Goal: Information Seeking & Learning: Learn about a topic

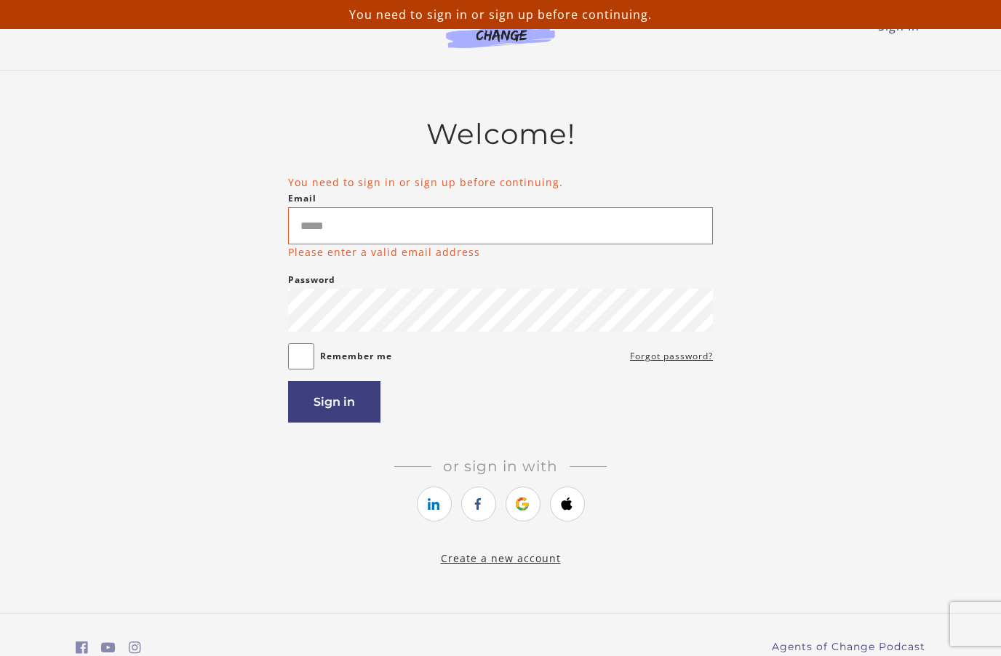
click at [914, 28] on div "You need to sign in or sign up before continuing." at bounding box center [500, 14] width 1001 height 29
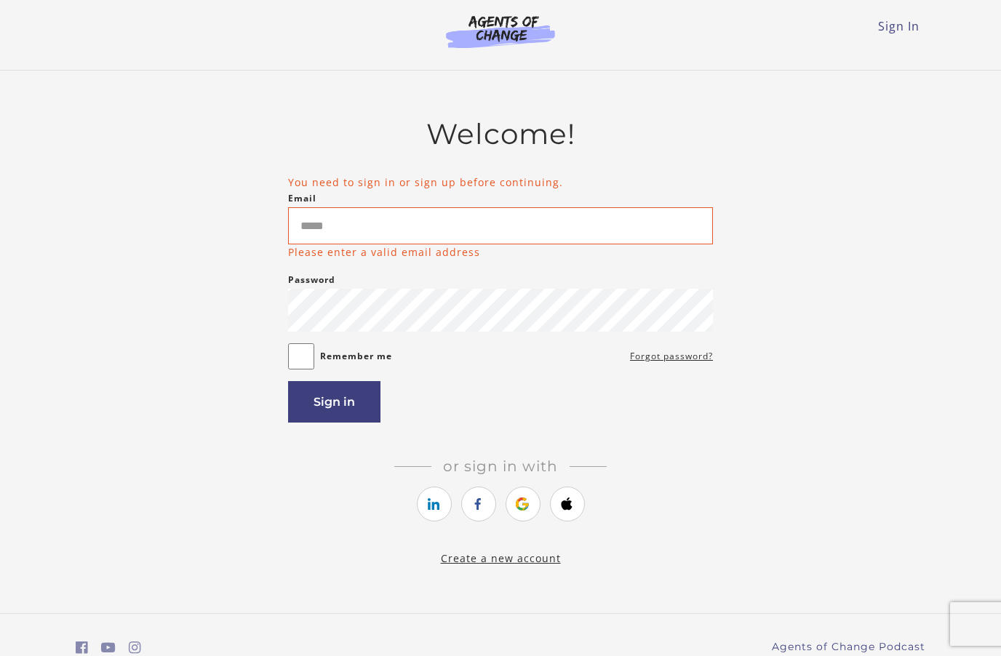
click at [900, 33] on link "Sign In" at bounding box center [898, 26] width 41 height 16
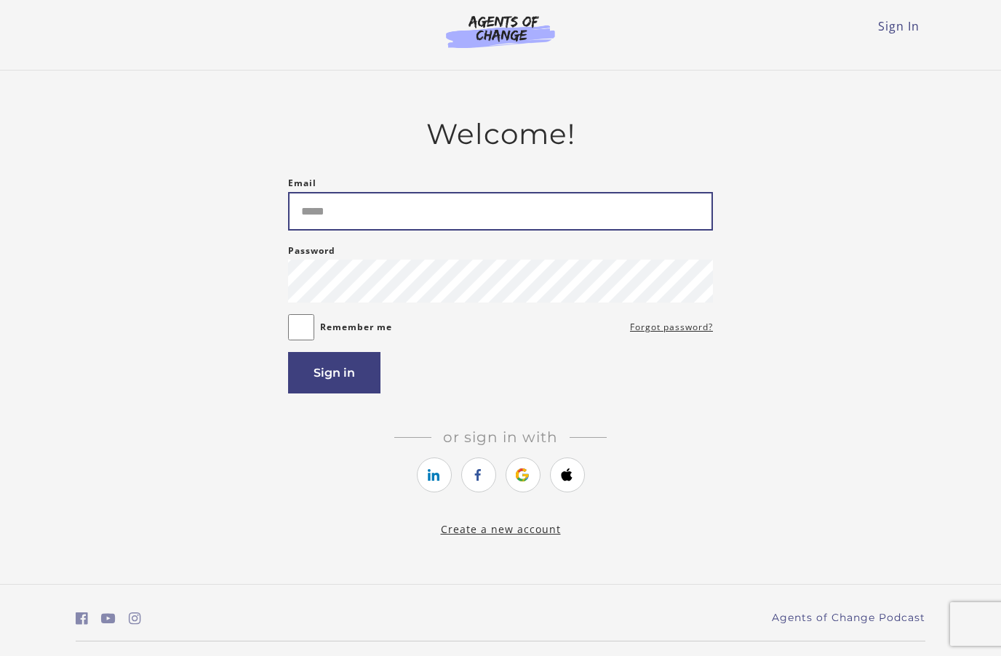
type input "**********"
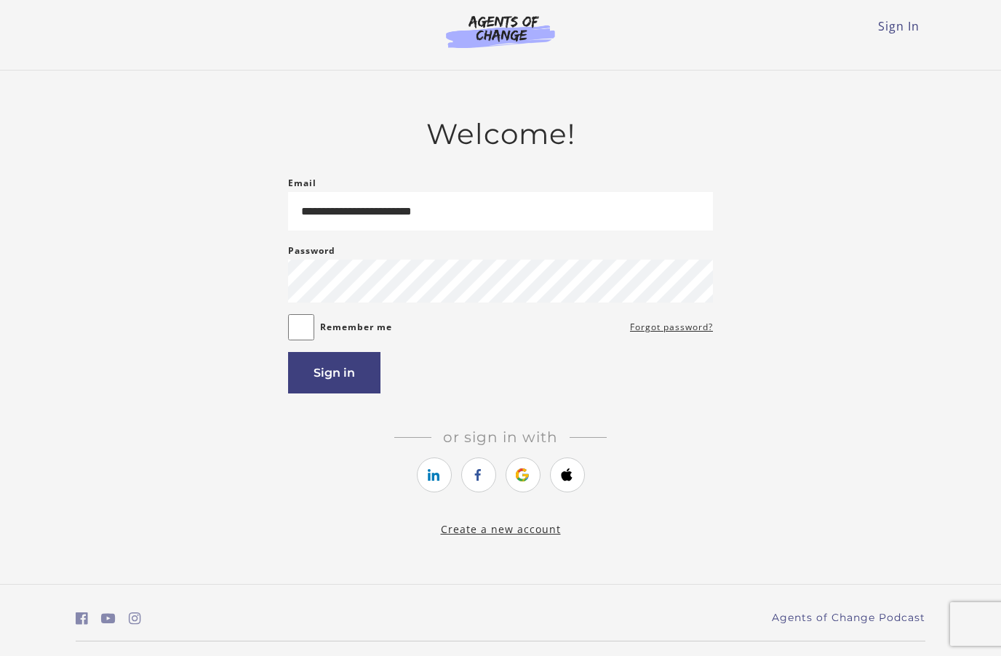
click at [347, 371] on button "Sign in" at bounding box center [334, 372] width 92 height 41
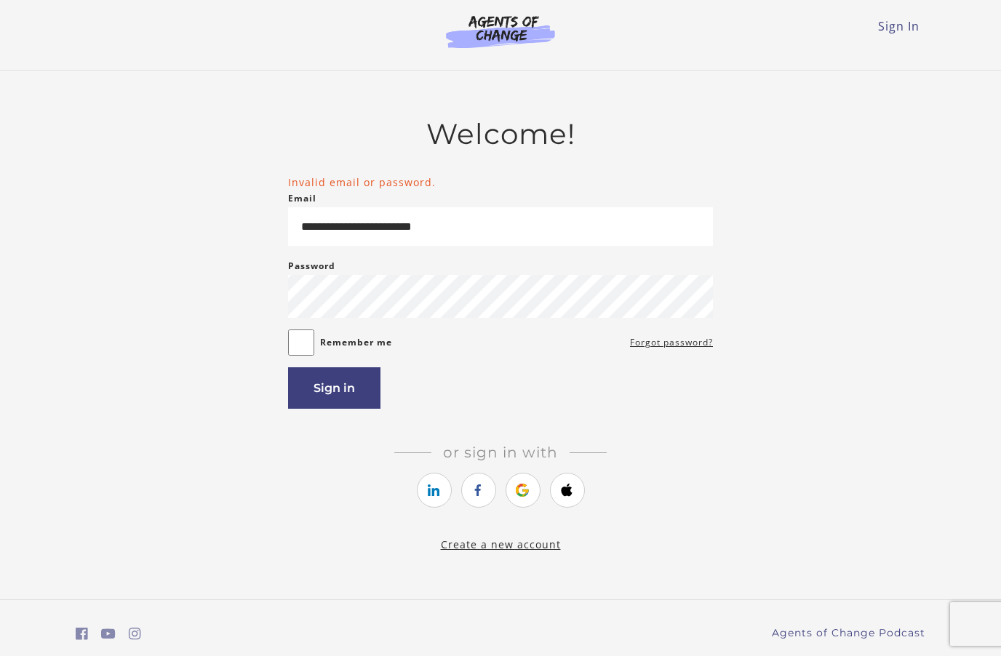
click at [549, 338] on div "Remember me Forgot password?" at bounding box center [500, 343] width 425 height 26
click at [521, 482] on link "https://courses.thinkific.com/users/auth/google?ss%5Breferral%5D=&ss%5Buser_ret…" at bounding box center [523, 490] width 35 height 35
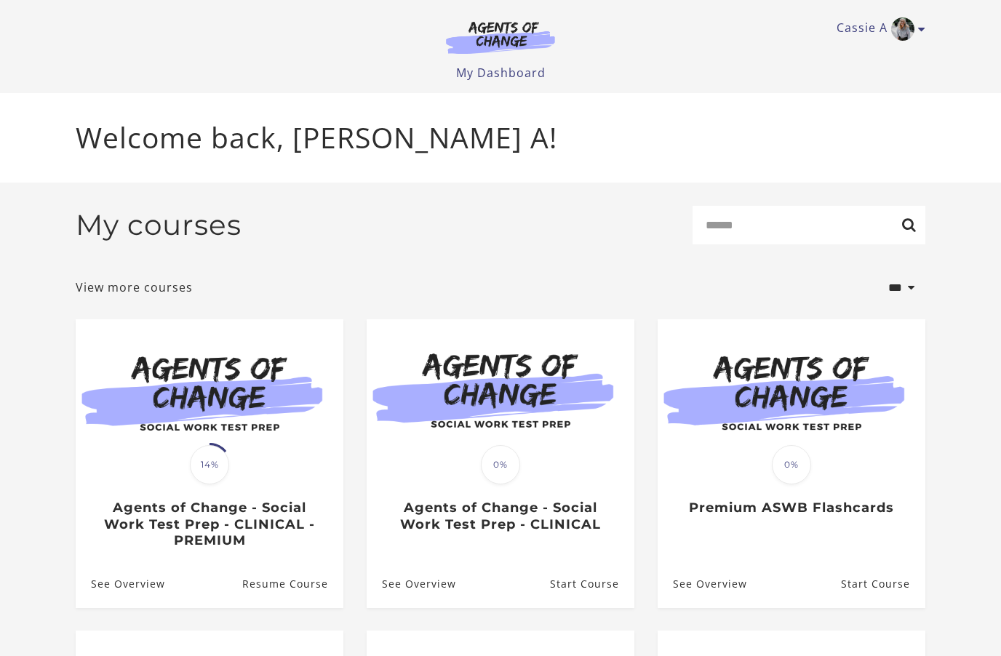
click at [147, 400] on img at bounding box center [210, 391] width 268 height 144
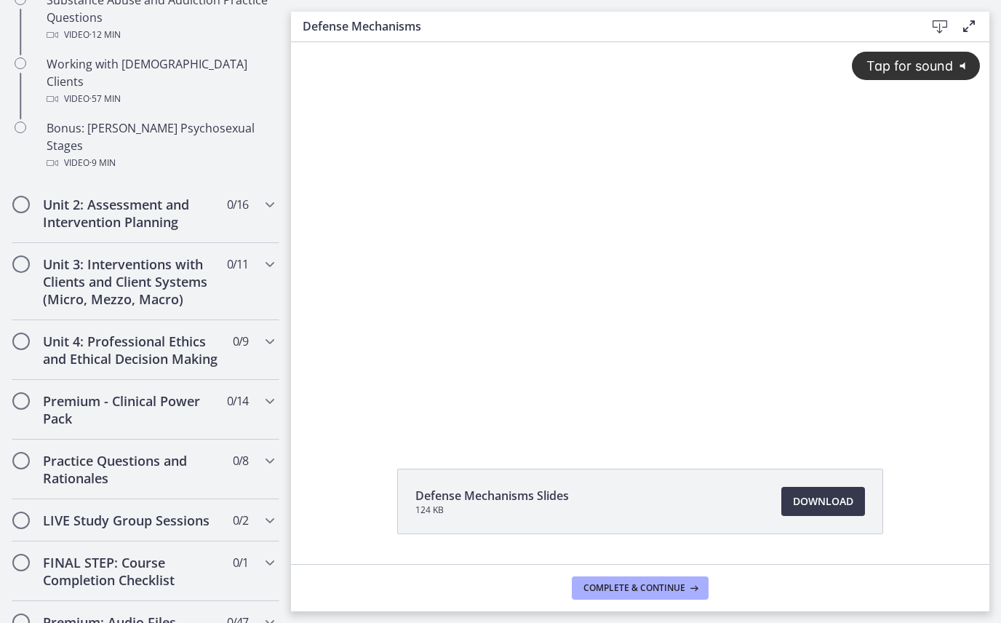
scroll to position [1066, 0]
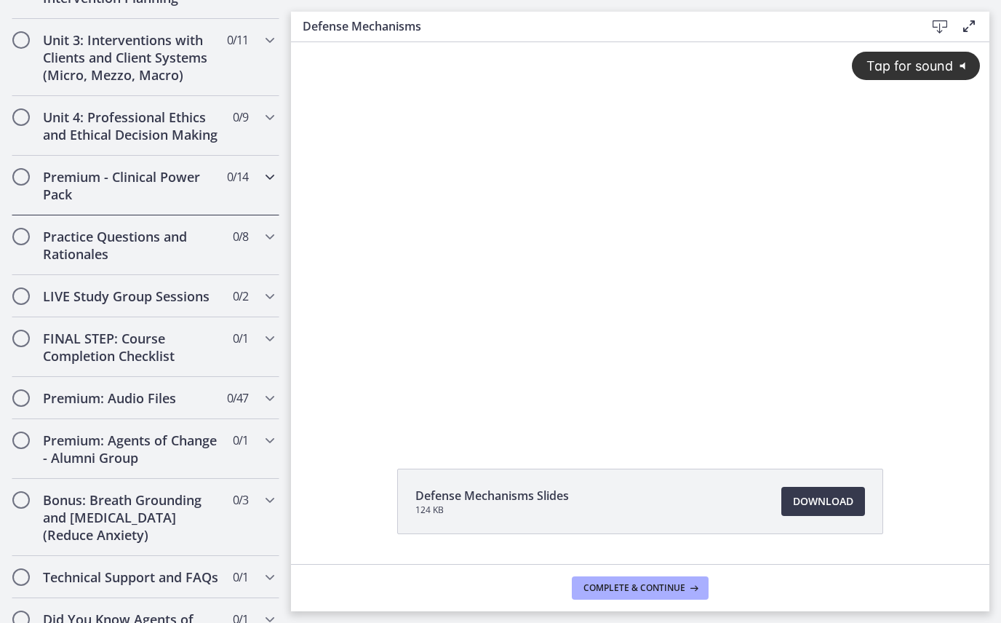
click at [95, 168] on h2 "Premium - Clinical Power Pack" at bounding box center [132, 185] width 178 height 35
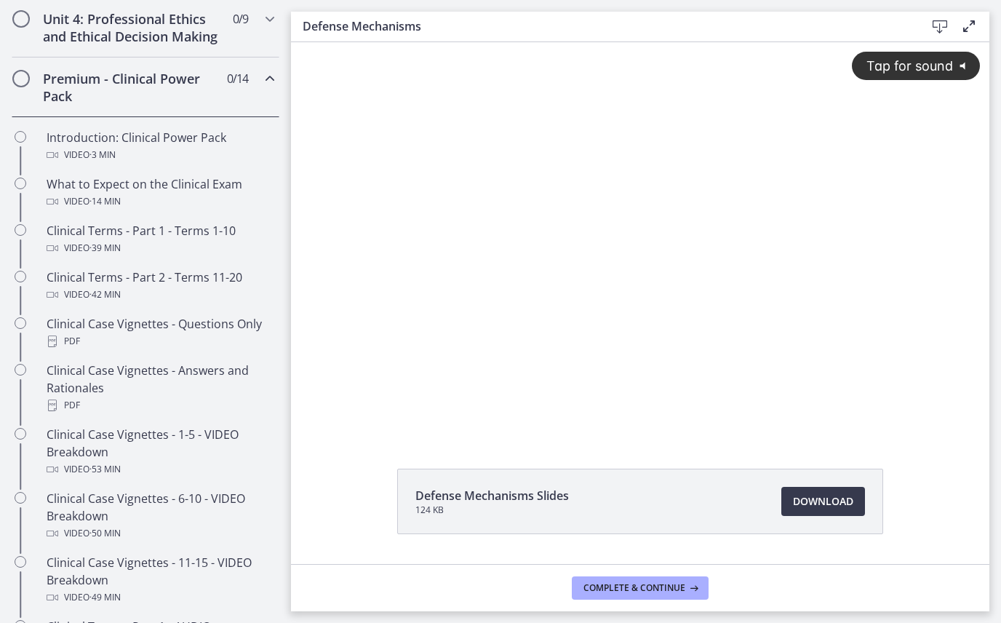
click at [148, 89] on h2 "Premium - Clinical Power Pack" at bounding box center [132, 87] width 178 height 35
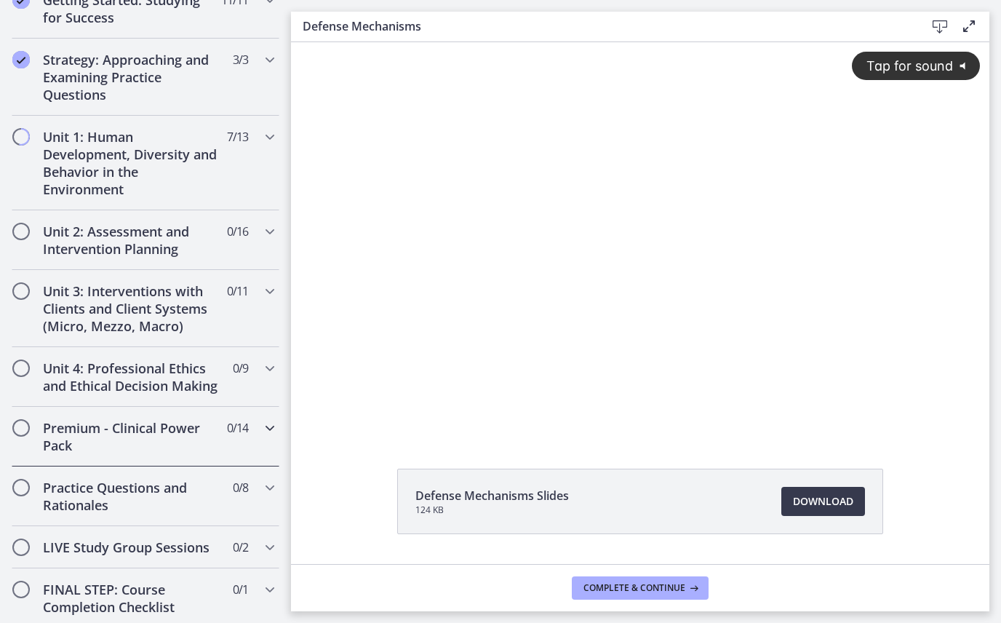
scroll to position [340, 0]
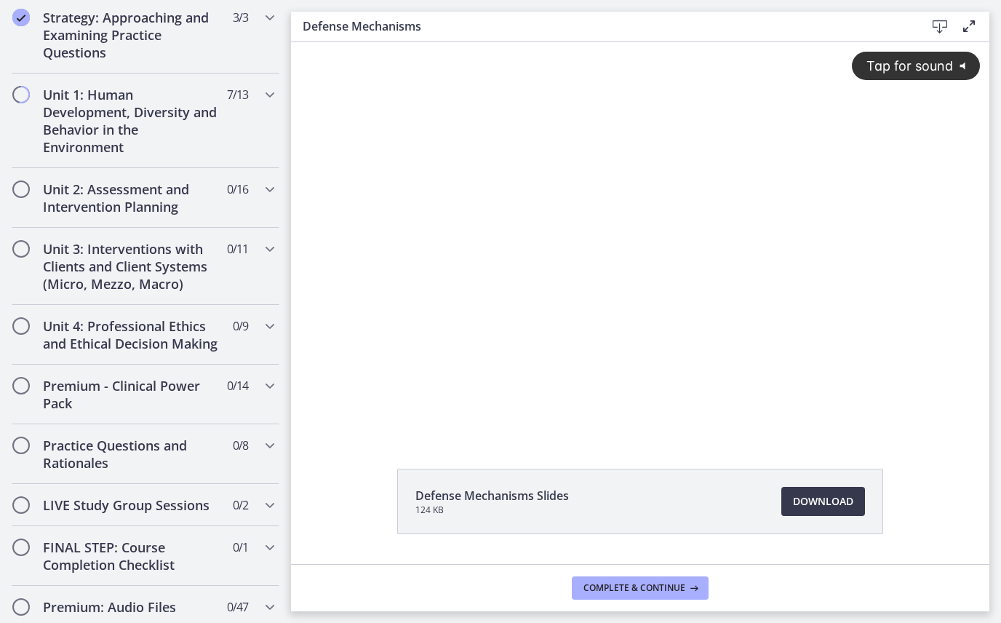
click at [603, 199] on div "Tap for sound @keyframes VOLUME_SMALL_WAVE_FLASH { 0% { opacity: 0; } 33% { opa…" at bounding box center [640, 226] width 698 height 368
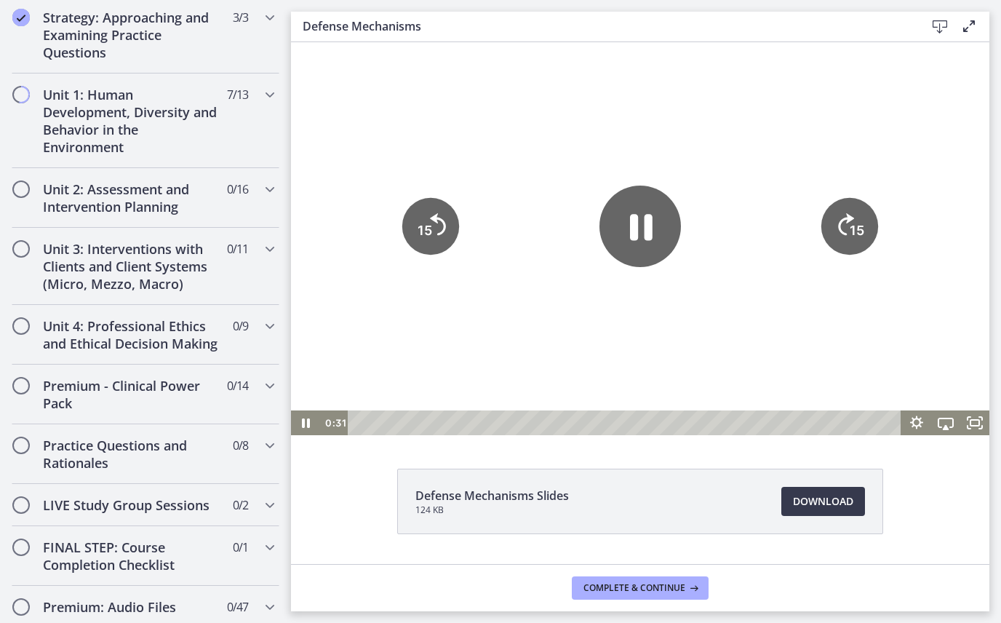
click at [626, 205] on icon "Pause" at bounding box center [639, 226] width 81 height 81
click at [73, 137] on h2 "Unit 1: Human Development, Diversity and Behavior in the Environment" at bounding box center [132, 121] width 178 height 70
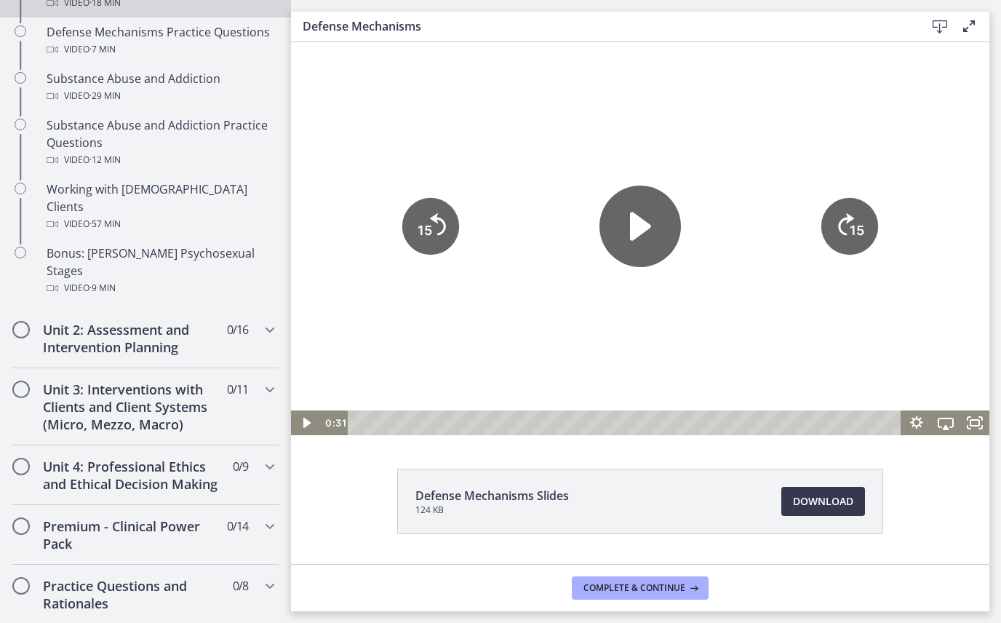
scroll to position [942, 0]
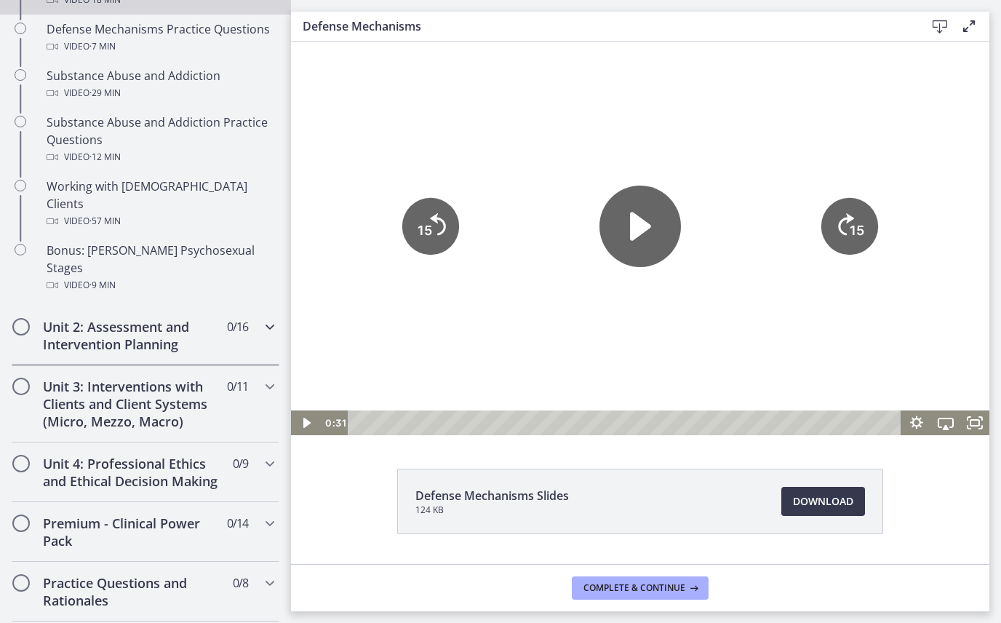
click at [75, 306] on div "Unit 2: Assessment and Intervention Planning 0 / 16 Completed" at bounding box center [146, 336] width 268 height 60
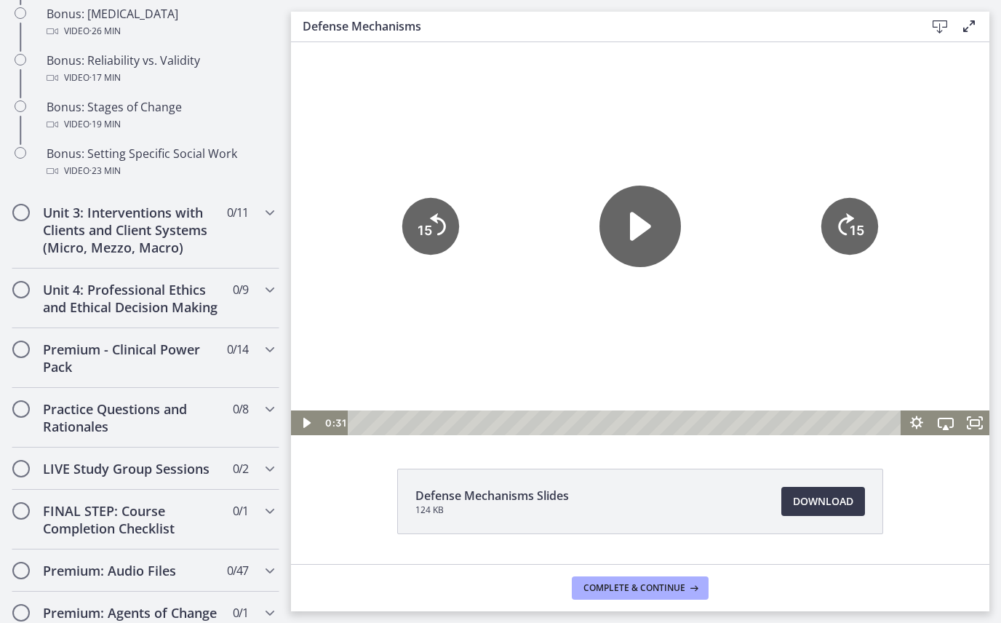
scroll to position [1317, 0]
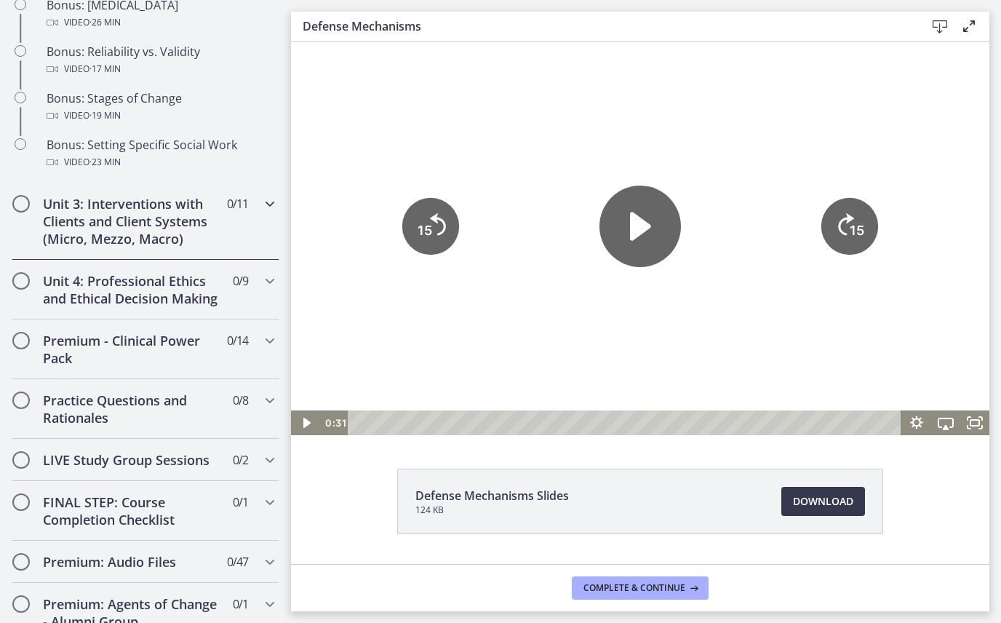
click at [52, 224] on h2 "Unit 3: Interventions with Clients and Client Systems (Micro, Mezzo, Macro)" at bounding box center [132, 221] width 178 height 52
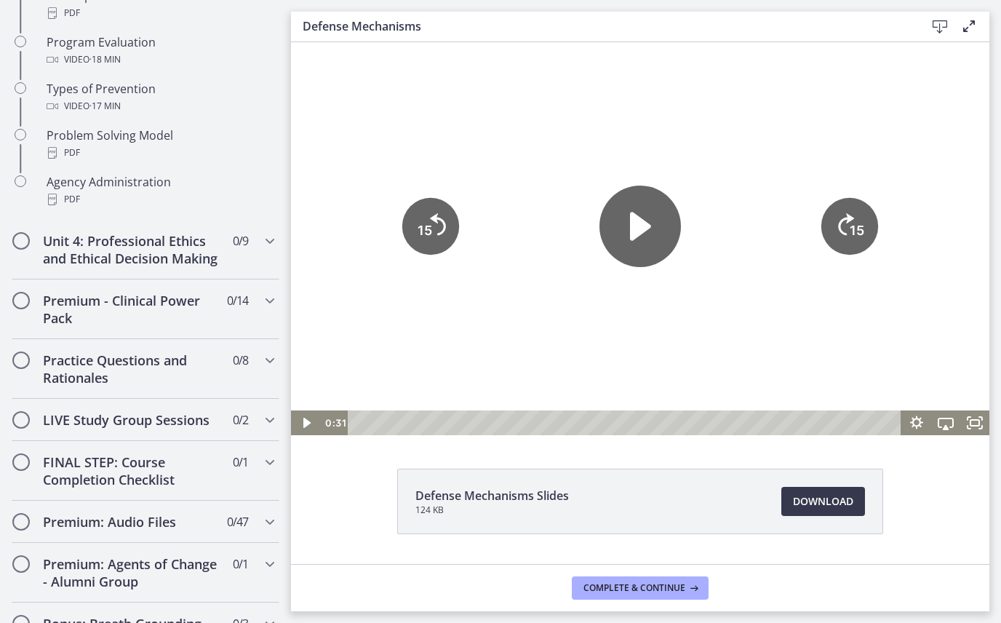
scroll to position [1001, 0]
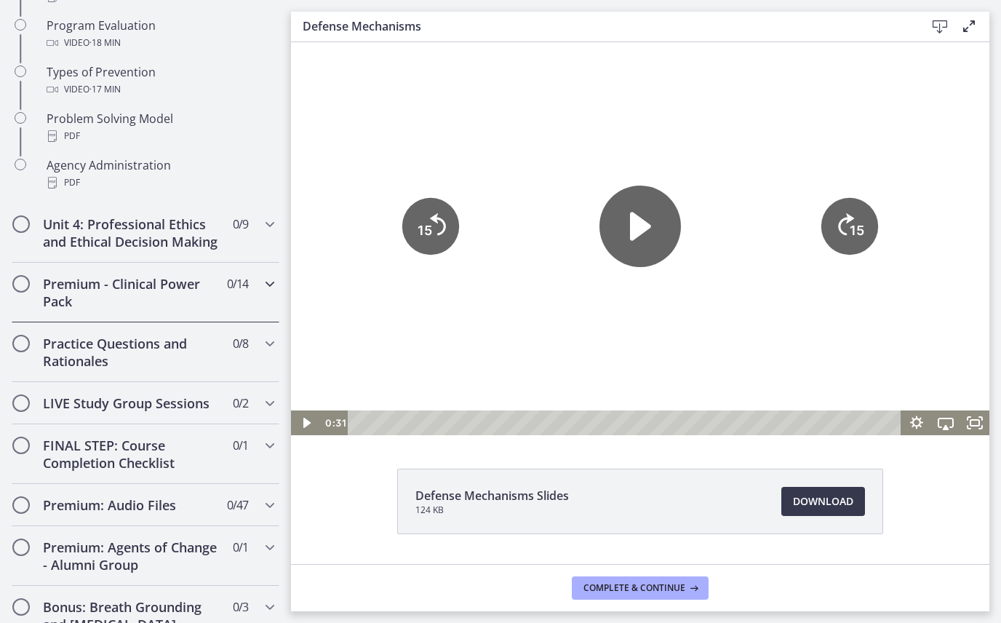
click at [54, 300] on h2 "Premium - Clinical Power Pack" at bounding box center [132, 292] width 178 height 35
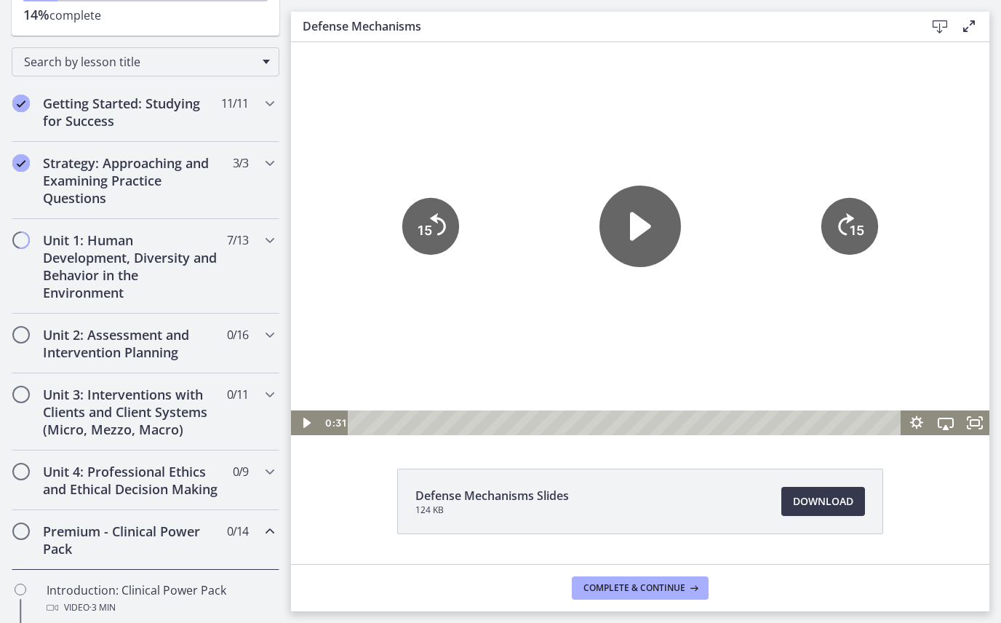
scroll to position [203, 0]
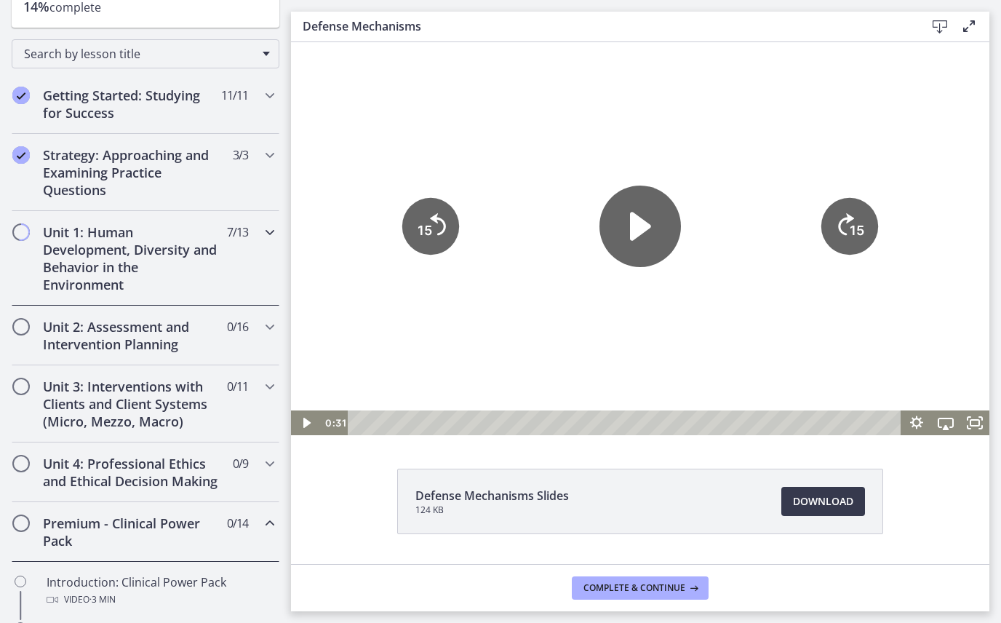
click at [82, 244] on h2 "Unit 1: Human Development, Diversity and Behavior in the Environment" at bounding box center [132, 258] width 178 height 70
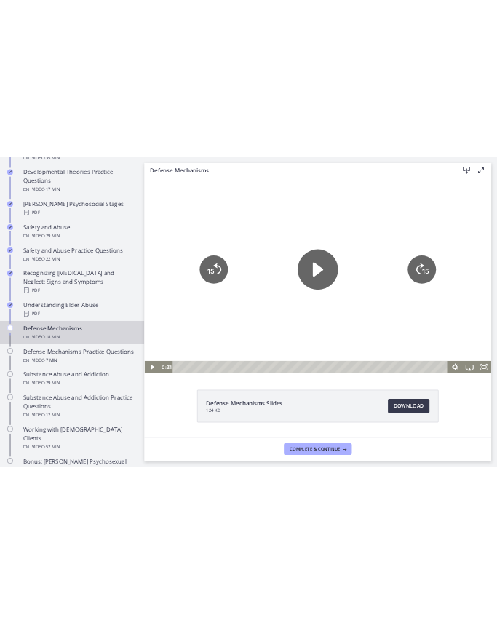
scroll to position [591, 0]
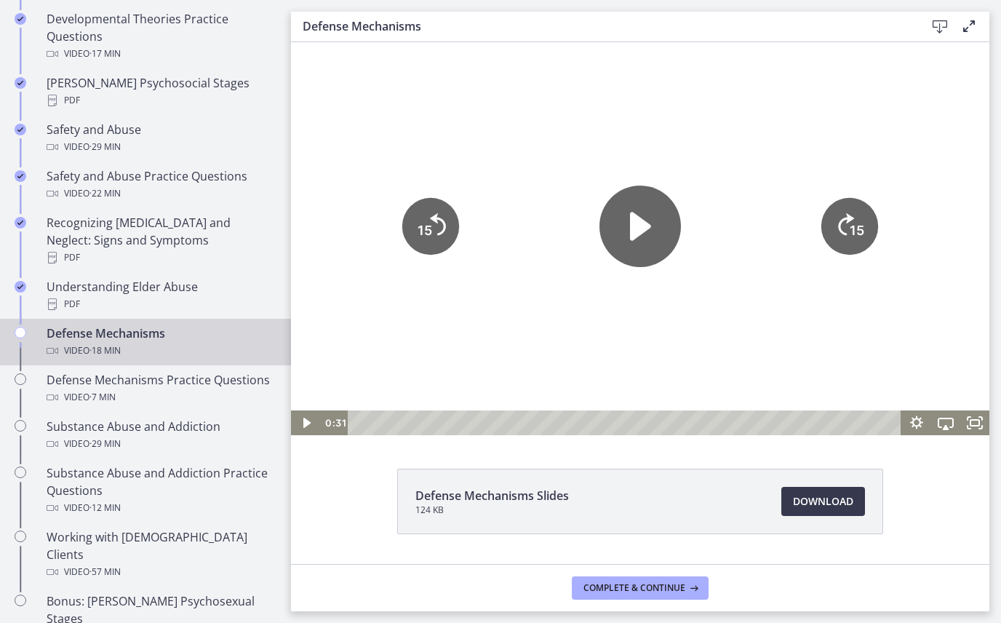
click at [630, 217] on icon "Play Video" at bounding box center [640, 226] width 21 height 28
click at [839, 502] on span "Download Opens in a new window" at bounding box center [823, 501] width 60 height 17
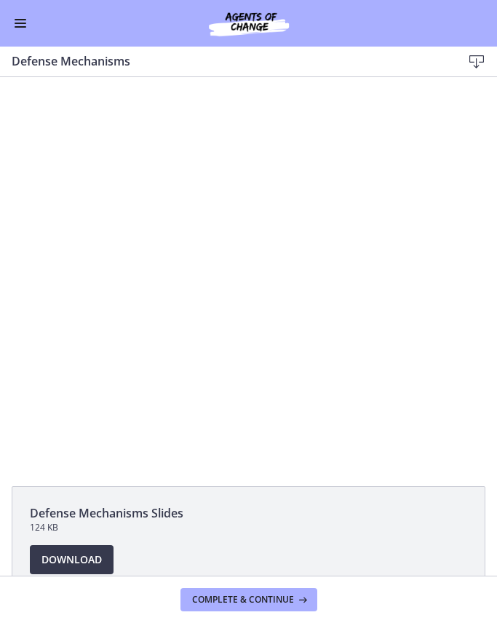
click at [363, 242] on div at bounding box center [248, 273] width 497 height 279
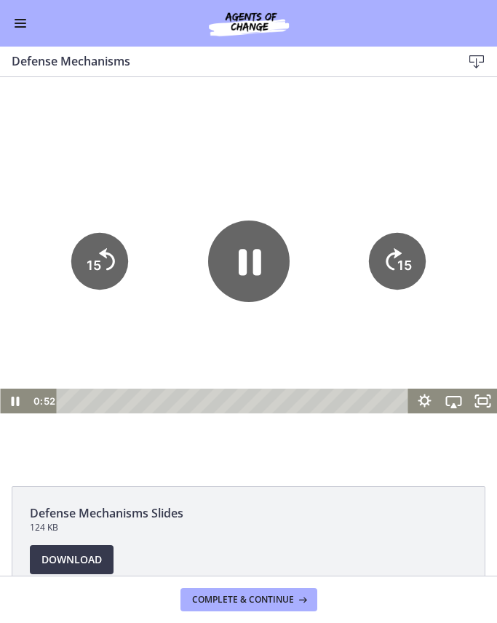
click at [428, 402] on icon "Show settings menu" at bounding box center [424, 400] width 13 height 13
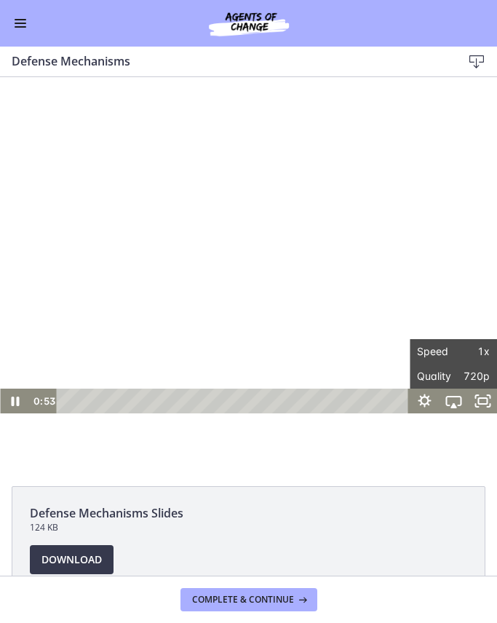
click at [474, 352] on span "1x" at bounding box center [471, 351] width 36 height 25
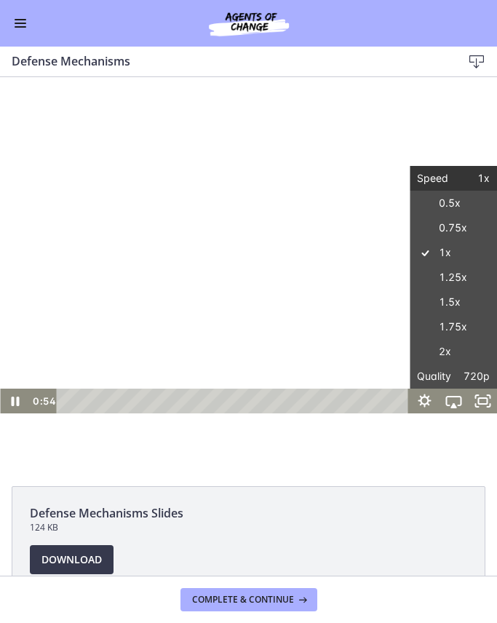
click at [471, 350] on label "2x" at bounding box center [453, 351] width 87 height 25
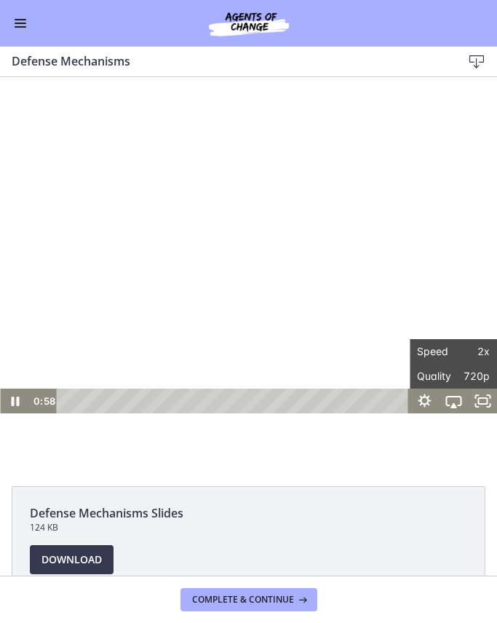
click at [490, 348] on button "Speed 2x" at bounding box center [453, 351] width 87 height 25
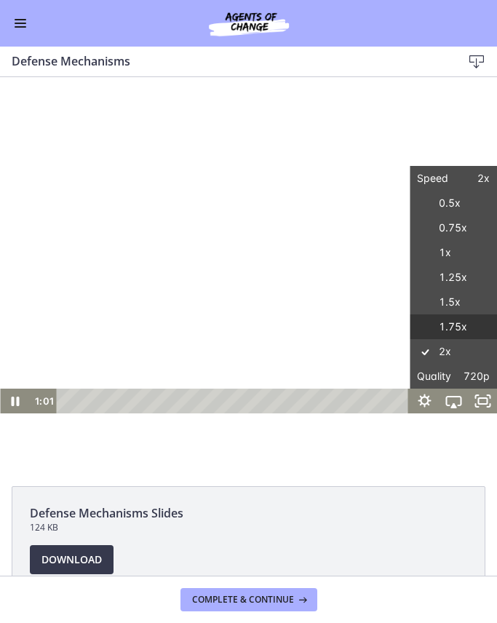
click at [482, 324] on label "1.75x" at bounding box center [453, 326] width 87 height 25
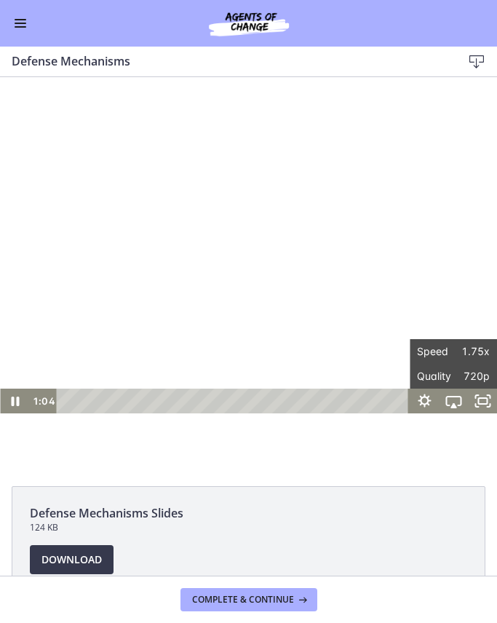
click at [438, 458] on div "Tap for sound @keyframes VOLUME_SMALL_WAVE_FLASH { 0% { opacity: 0; } 33% { opa…" at bounding box center [248, 273] width 497 height 393
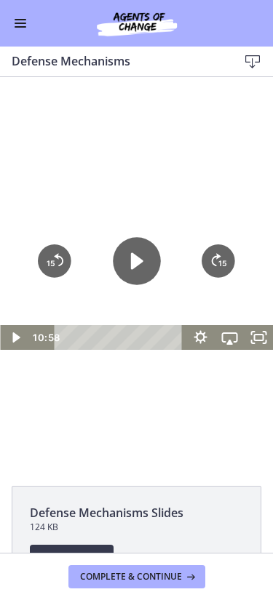
click at [121, 258] on icon "Play Video" at bounding box center [137, 261] width 48 height 48
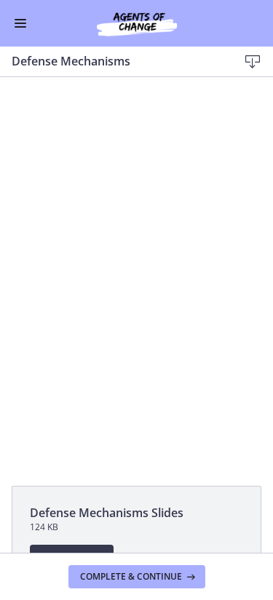
click at [98, 153] on div "Tap for sound @keyframes VOLUME_SMALL_WAVE_FLASH { 0% { opacity: 0; } 33% { opa…" at bounding box center [136, 273] width 273 height 393
click at [123, 239] on div at bounding box center [136, 273] width 273 height 153
click at [28, 284] on div at bounding box center [136, 273] width 273 height 153
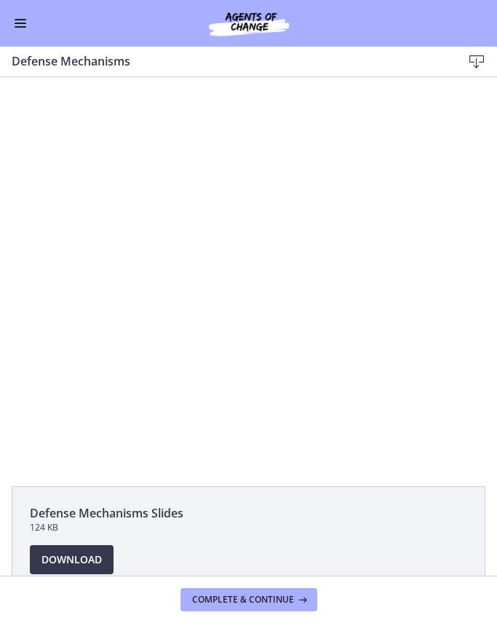
click at [370, 290] on div at bounding box center [248, 273] width 497 height 279
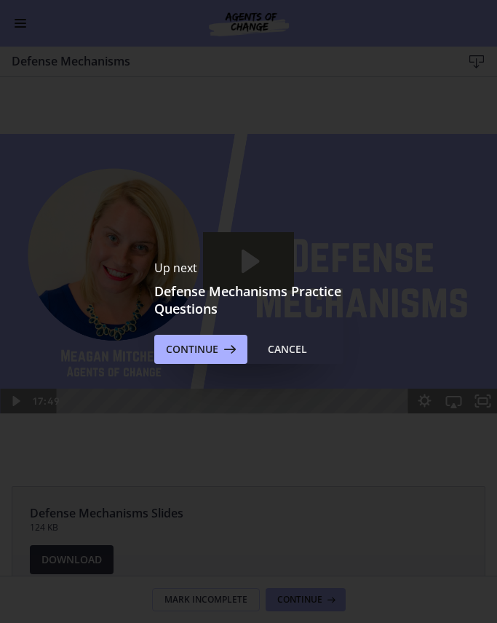
scroll to position [0, 0]
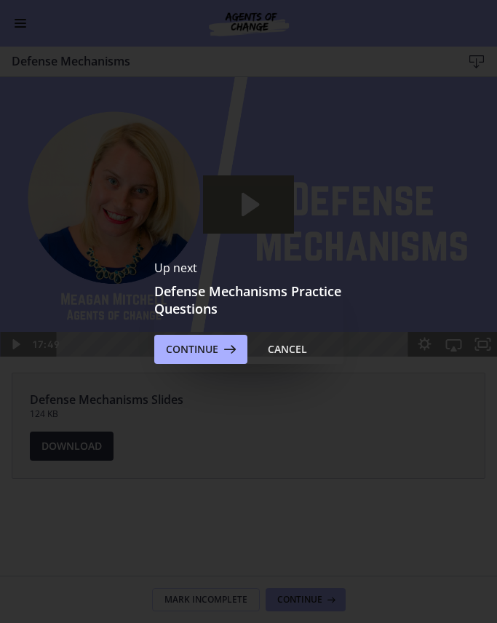
click at [231, 356] on icon at bounding box center [228, 348] width 20 height 17
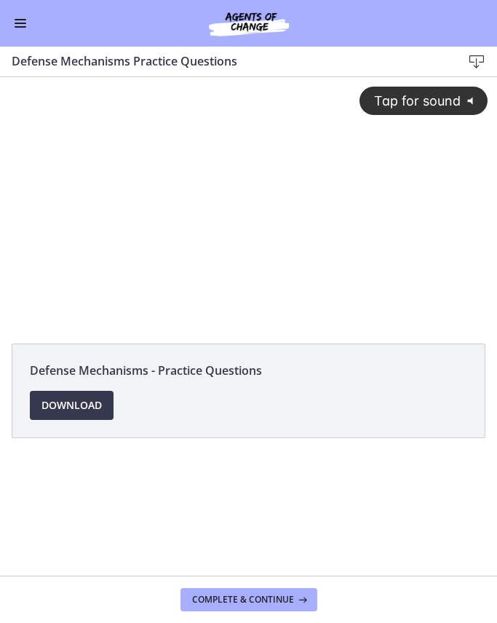
click at [100, 409] on span "Download Opens in a new window" at bounding box center [71, 404] width 60 height 17
click at [233, 207] on div "Tap for sound @keyframes VOLUME_SMALL_WAVE_FLASH { 0% { opacity: 0; } 33% { opa…" at bounding box center [248, 190] width 497 height 226
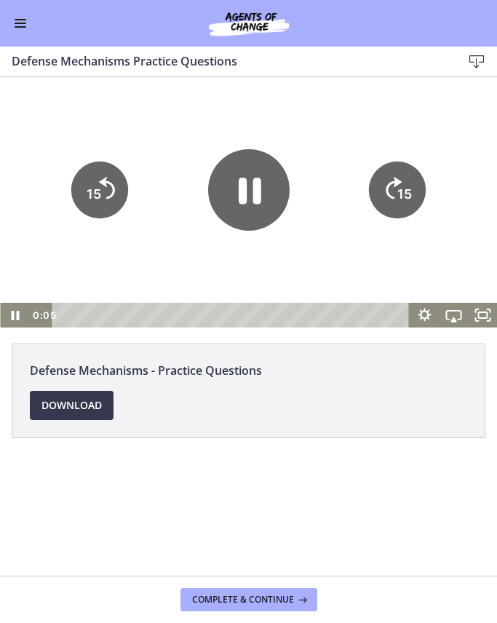
click at [251, 196] on icon "Pause" at bounding box center [248, 189] width 81 height 81
click at [292, 604] on span "Complete & continue" at bounding box center [243, 600] width 102 height 12
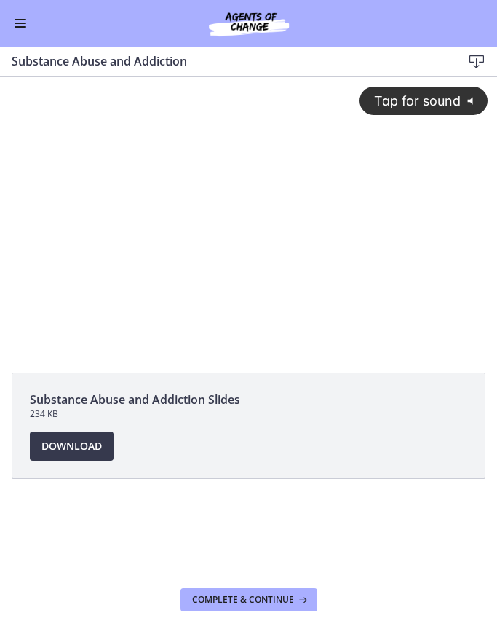
click at [25, 25] on button "Enable menu" at bounding box center [20, 23] width 17 height 17
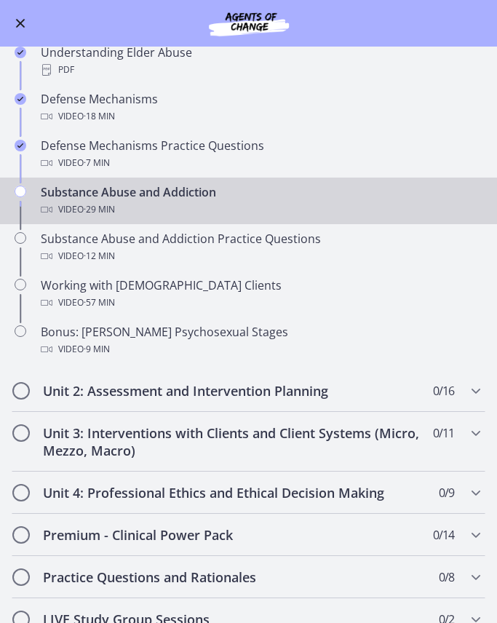
click at [238, 240] on div "Substance Abuse and Addiction Practice Questions Video · 12 min" at bounding box center [263, 247] width 444 height 35
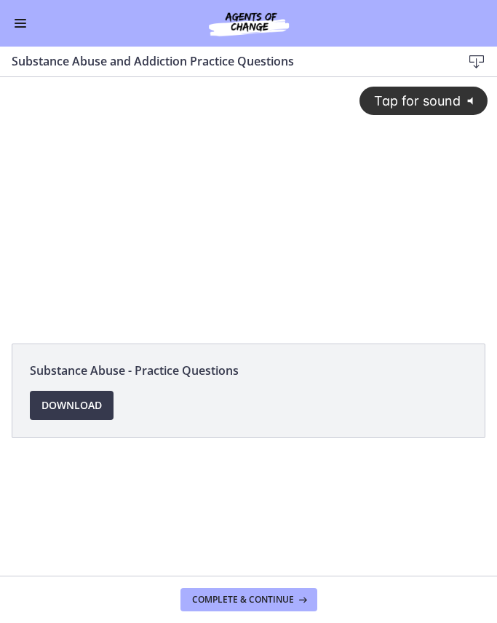
click at [450, 97] on span "Tap for sound" at bounding box center [411, 100] width 100 height 15
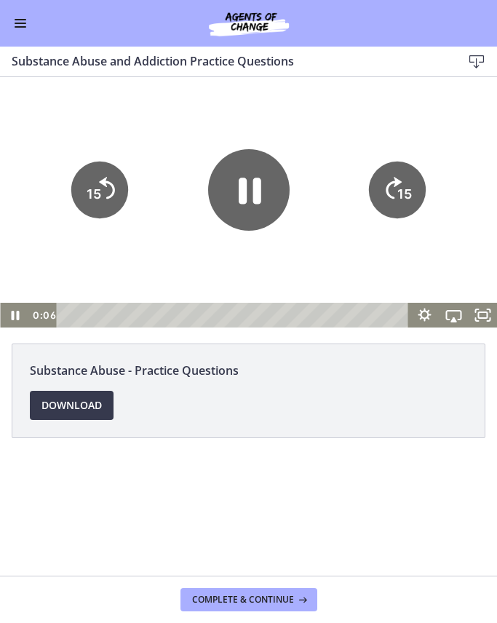
click at [254, 211] on icon "Pause" at bounding box center [248, 189] width 81 height 81
click at [103, 407] on link "Download Opens in a new window" at bounding box center [72, 405] width 84 height 29
click at [31, 18] on div "Go to Dashboard" at bounding box center [248, 23] width 497 height 47
click at [26, 26] on button "Enable menu" at bounding box center [20, 23] width 17 height 17
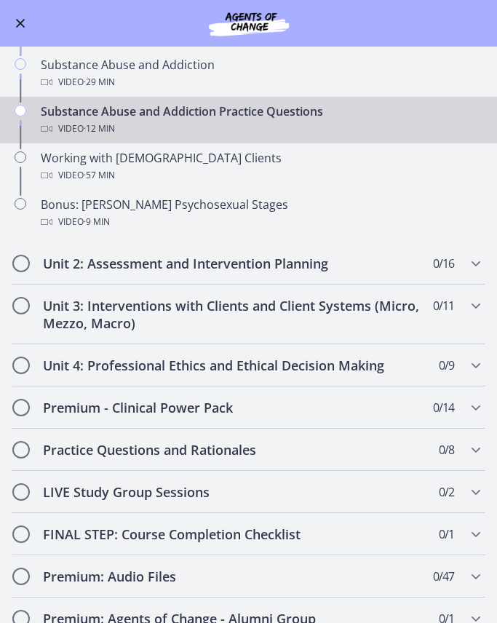
scroll to position [769, 0]
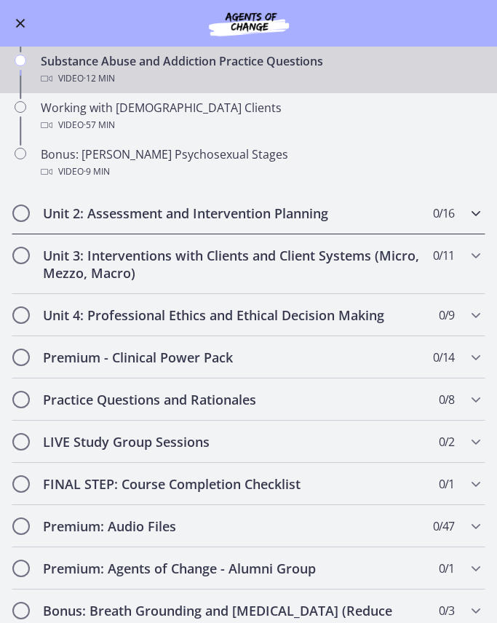
click at [41, 222] on div "Unit 2: Assessment and Intervention Planning 0 / 16 Completed" at bounding box center [249, 213] width 474 height 42
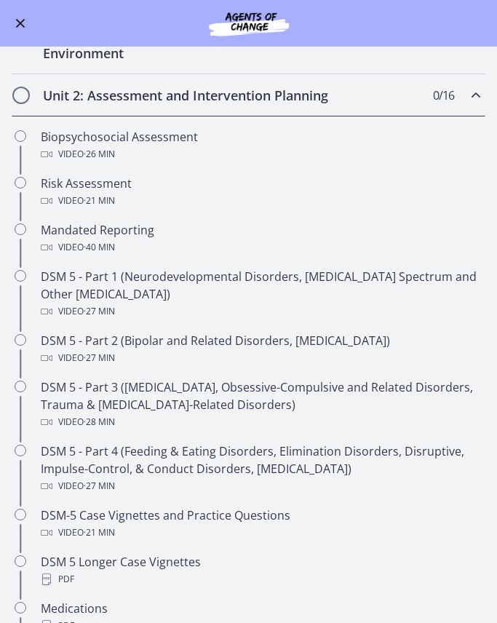
scroll to position [266, 0]
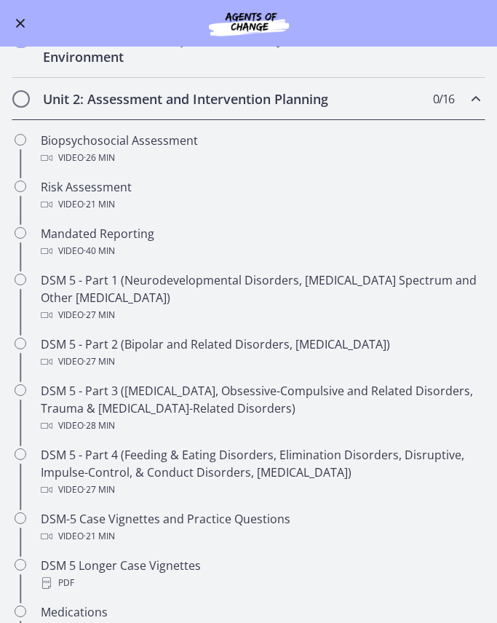
click at [55, 148] on div "Biopsychosocial Assessment Video · 26 min" at bounding box center [263, 149] width 444 height 35
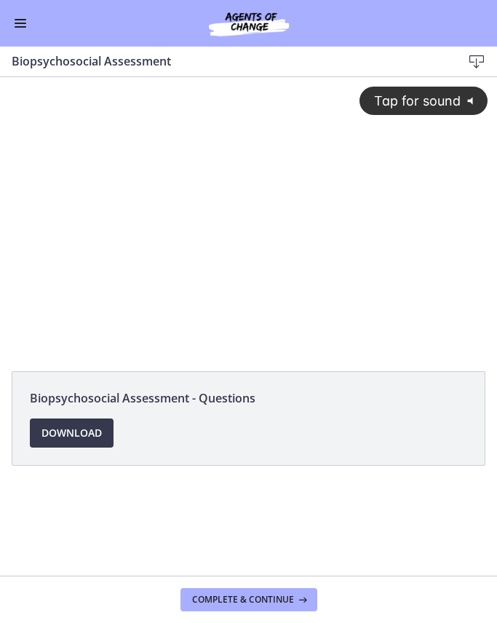
click at [22, 31] on button "Enable menu" at bounding box center [20, 23] width 17 height 17
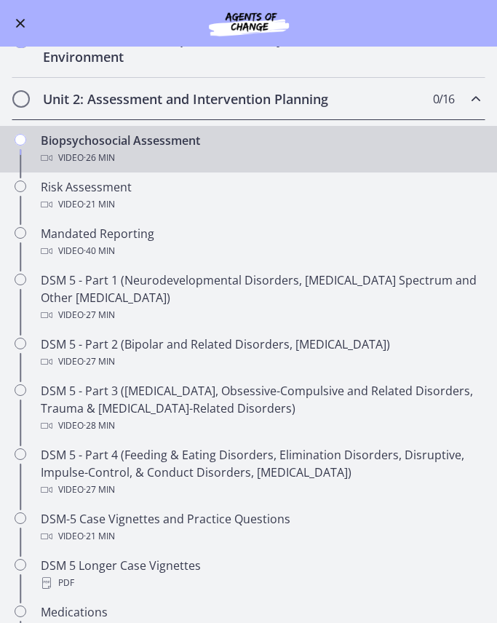
click at [14, 30] on button "Enable menu" at bounding box center [20, 23] width 17 height 17
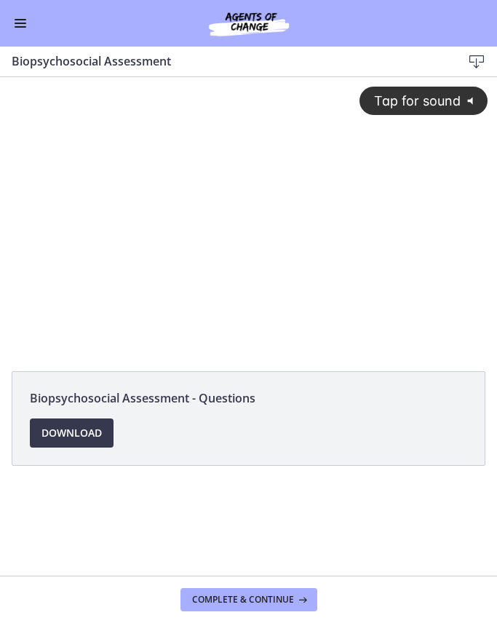
click at [202, 223] on div "Tap for sound @keyframes VOLUME_SMALL_WAVE_FLASH { 0% { opacity: 0; } 33% { opa…" at bounding box center [248, 203] width 497 height 253
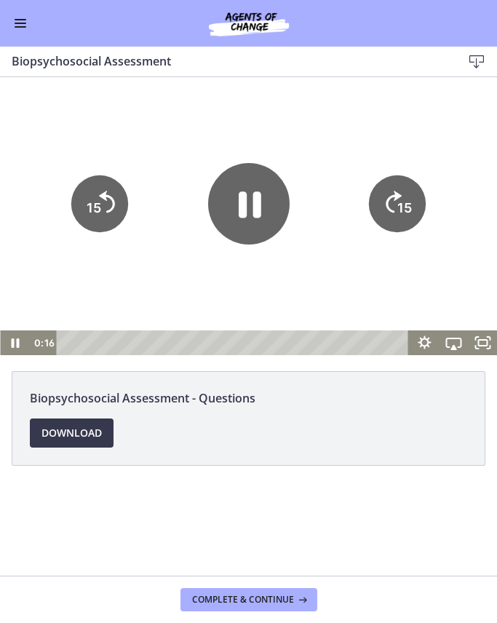
click at [60, 435] on span "Download Opens in a new window" at bounding box center [71, 432] width 60 height 17
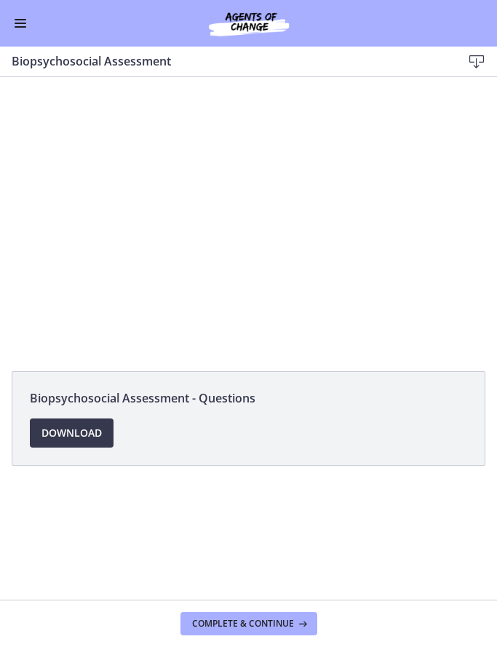
click at [437, 301] on div at bounding box center [248, 216] width 497 height 278
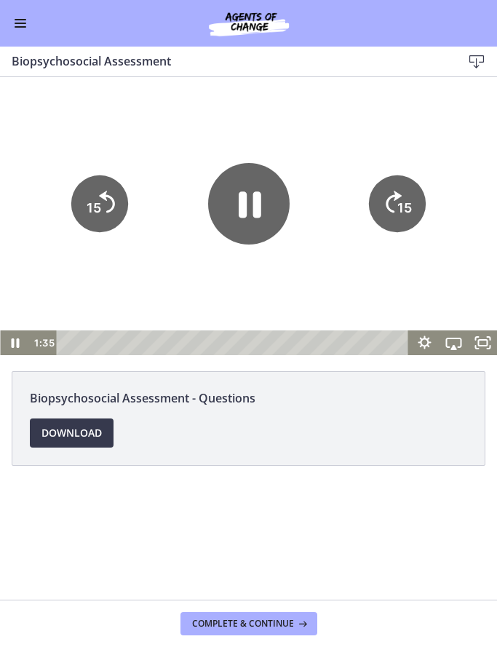
click at [425, 346] on icon "Show settings menu" at bounding box center [424, 341] width 13 height 13
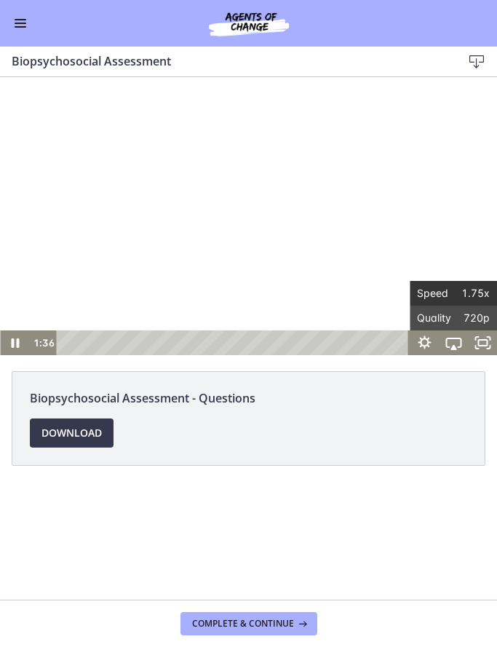
click at [473, 300] on span "1.75x" at bounding box center [471, 293] width 36 height 25
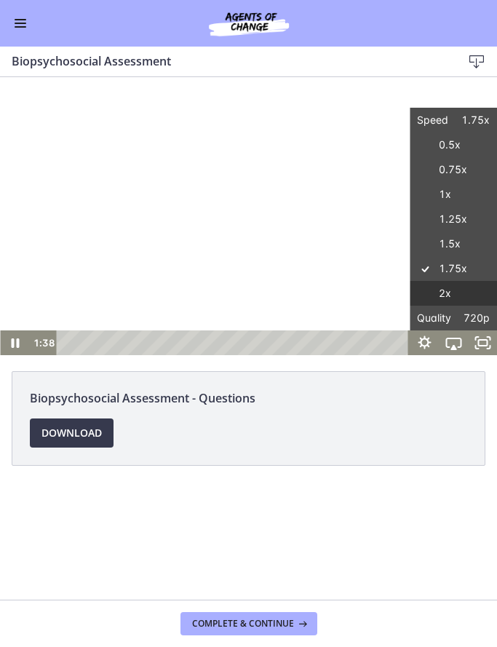
click at [468, 298] on label "2x" at bounding box center [453, 293] width 87 height 25
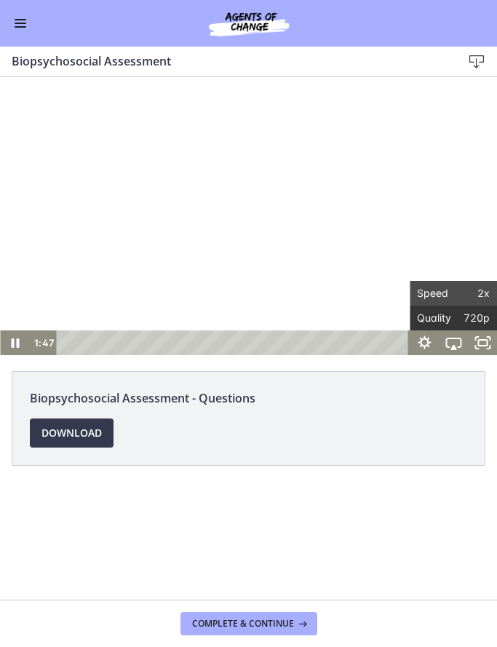
click at [482, 319] on span "720p" at bounding box center [471, 318] width 36 height 25
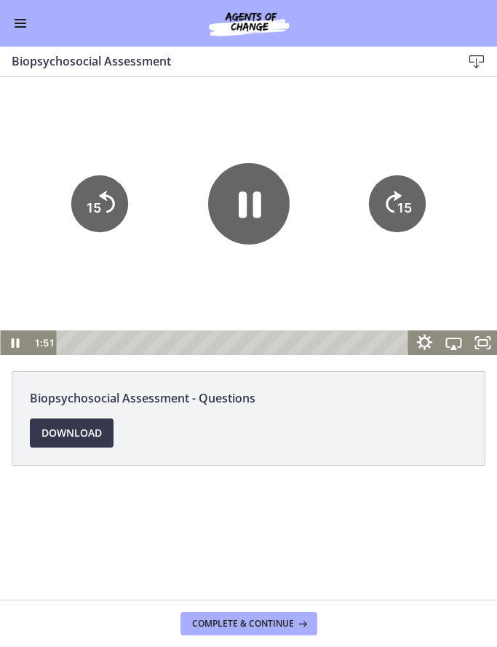
click at [424, 348] on icon "Show settings menu" at bounding box center [424, 343] width 16 height 16
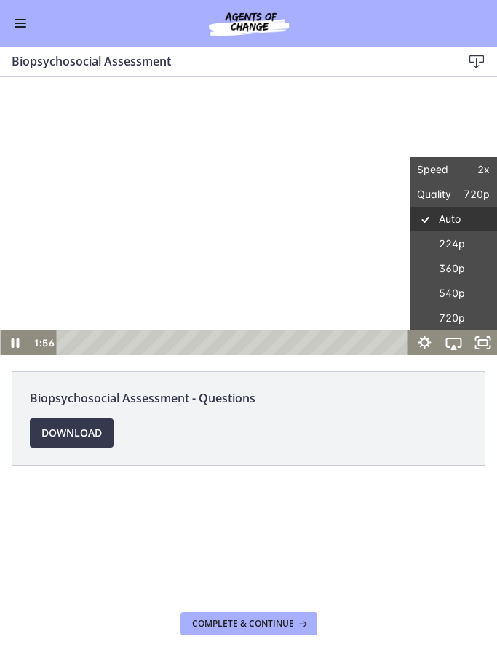
click at [464, 226] on label "Auto" at bounding box center [453, 219] width 87 height 25
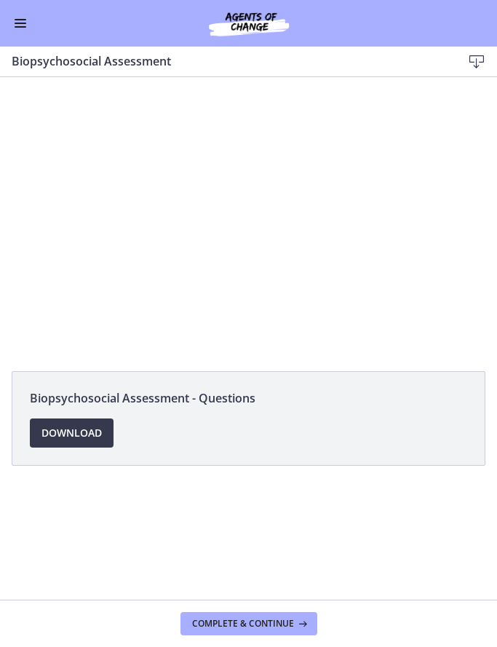
click at [398, 224] on div at bounding box center [248, 216] width 497 height 278
click at [109, 219] on div at bounding box center [248, 216] width 497 height 278
click at [111, 210] on div at bounding box center [248, 216] width 497 height 278
click at [396, 249] on div at bounding box center [248, 216] width 497 height 278
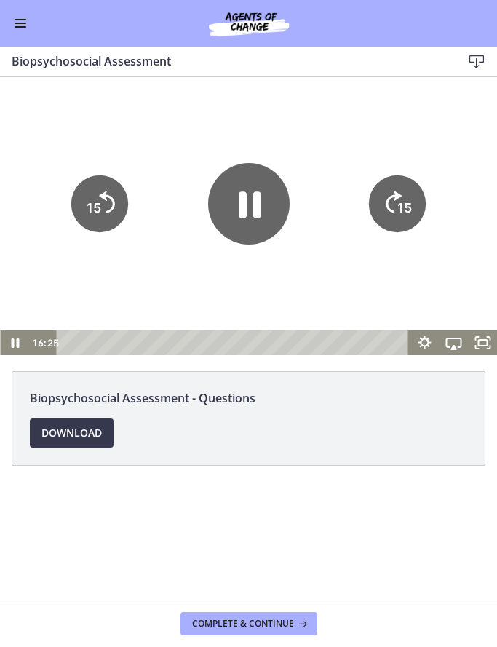
click at [399, 206] on tspan "15" at bounding box center [405, 207] width 15 height 15
click at [404, 206] on tspan "15" at bounding box center [405, 207] width 15 height 15
click at [405, 199] on icon "15" at bounding box center [397, 203] width 57 height 57
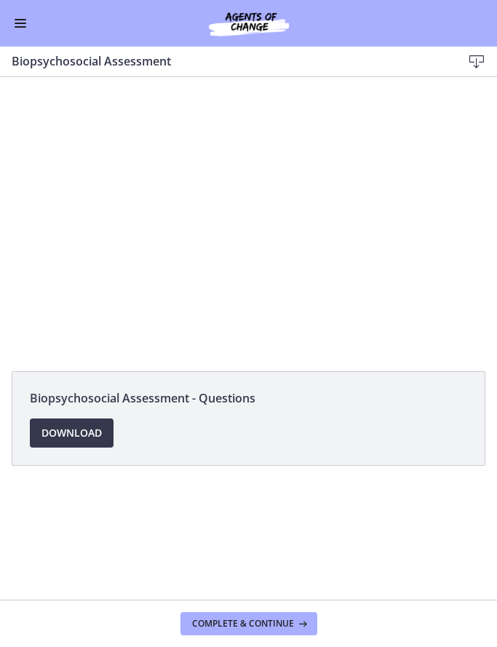
click at [292, 321] on div at bounding box center [248, 216] width 497 height 278
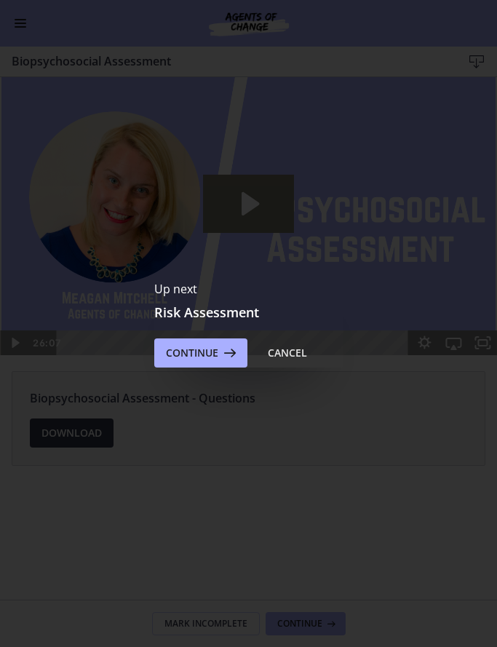
click at [218, 359] on icon at bounding box center [228, 352] width 20 height 17
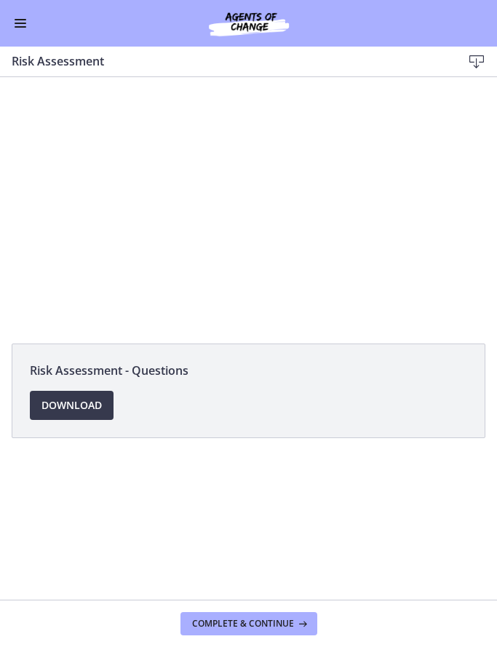
click at [366, 523] on div "Risk Assessment - Questions Download Opens in a new window" at bounding box center [248, 338] width 497 height 522
click at [86, 400] on span "Download Opens in a new window" at bounding box center [71, 404] width 60 height 17
click at [227, 213] on div at bounding box center [248, 202] width 497 height 250
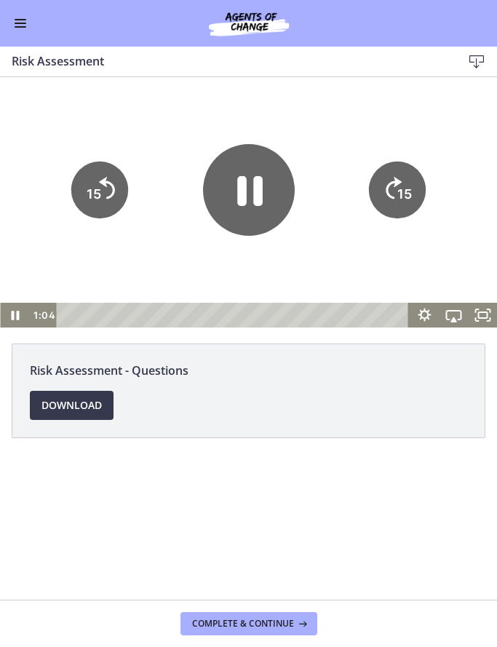
click at [246, 203] on icon "Pause" at bounding box center [249, 191] width 25 height 30
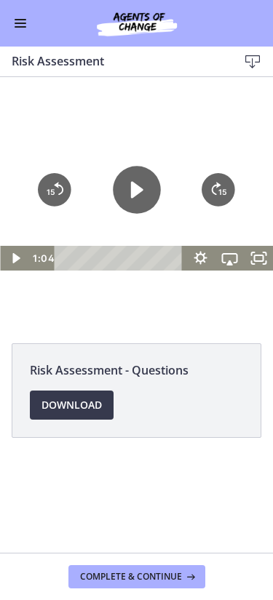
click at [165, 581] on span "Complete & continue" at bounding box center [131, 577] width 102 height 12
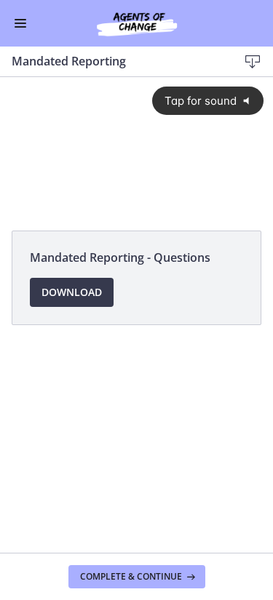
click at [97, 300] on span "Download Opens in a new window" at bounding box center [71, 292] width 60 height 17
click at [125, 168] on div "Tap for sound @keyframes VOLUME_SMALL_WAVE_FLASH { 0% { opacity: 0; } 33% { opa…" at bounding box center [136, 133] width 273 height 113
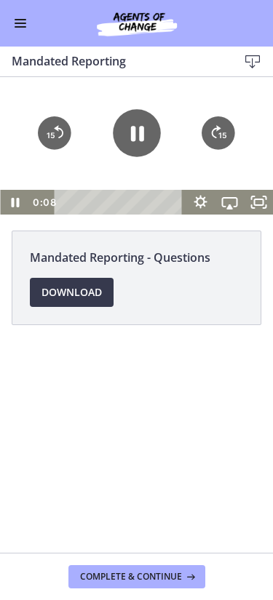
click at [145, 143] on icon "Pause" at bounding box center [137, 134] width 48 height 48
click at [183, 573] on icon at bounding box center [189, 577] width 15 height 12
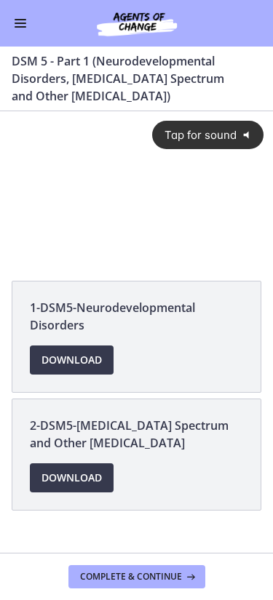
click at [87, 365] on span "Download Opens in a new window" at bounding box center [71, 359] width 60 height 17
click at [100, 489] on link "Download Opens in a new window" at bounding box center [72, 477] width 84 height 29
click at [217, 139] on span "Tap for sound" at bounding box center [194, 135] width 83 height 14
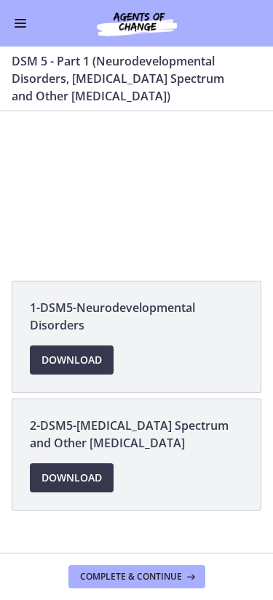
click at [60, 181] on div at bounding box center [136, 187] width 273 height 153
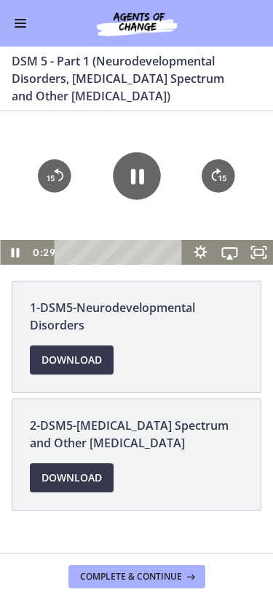
click at [54, 178] on tspan "15" at bounding box center [51, 177] width 9 height 9
click at [60, 186] on icon "15" at bounding box center [55, 176] width 38 height 38
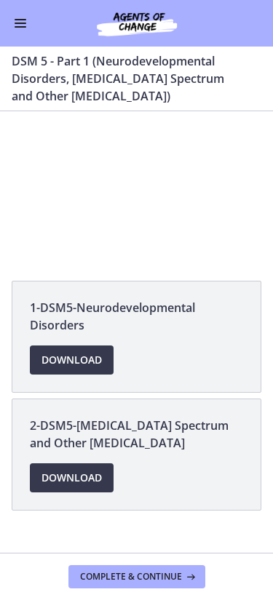
click at [153, 170] on div at bounding box center [136, 187] width 273 height 153
click at [203, 153] on div at bounding box center [136, 187] width 273 height 153
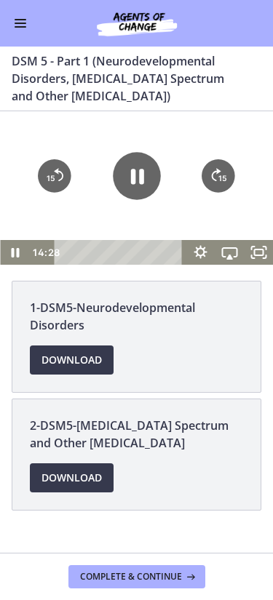
click at [233, 216] on div at bounding box center [136, 187] width 273 height 153
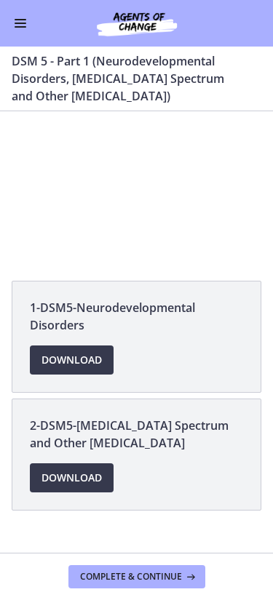
click at [178, 160] on div at bounding box center [136, 187] width 273 height 153
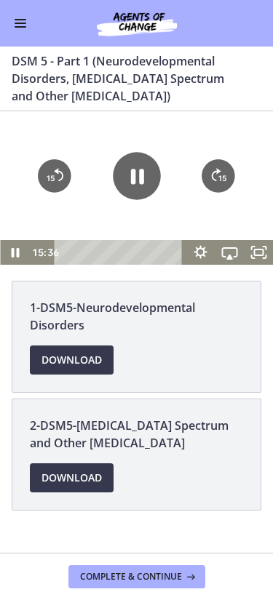
click at [148, 180] on icon "Pause" at bounding box center [137, 176] width 48 height 48
click at [135, 167] on icon "Play Video" at bounding box center [137, 176] width 48 height 48
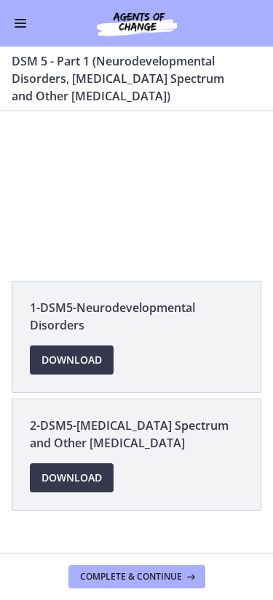
click at [149, 155] on div at bounding box center [136, 187] width 273 height 153
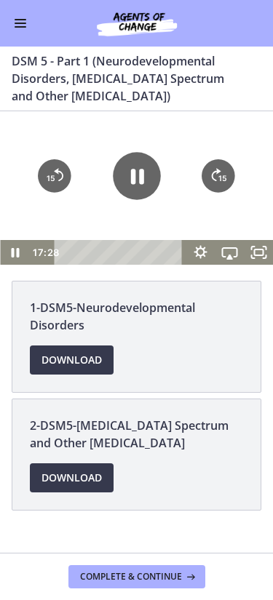
click at [144, 170] on icon "Pause" at bounding box center [137, 176] width 48 height 48
click at [151, 170] on icon "Play Video" at bounding box center [137, 176] width 54 height 54
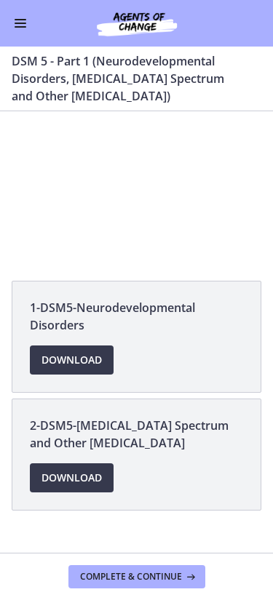
click at [144, 129] on div at bounding box center [136, 187] width 273 height 153
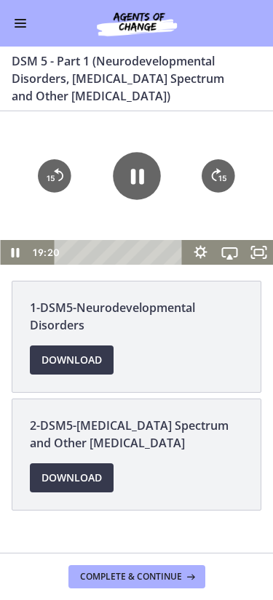
click at [146, 183] on icon "Pause" at bounding box center [137, 176] width 48 height 48
click at [154, 186] on icon "Play Video" at bounding box center [137, 176] width 48 height 48
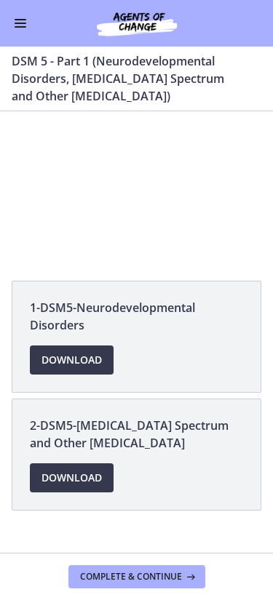
click at [159, 172] on div at bounding box center [136, 187] width 273 height 153
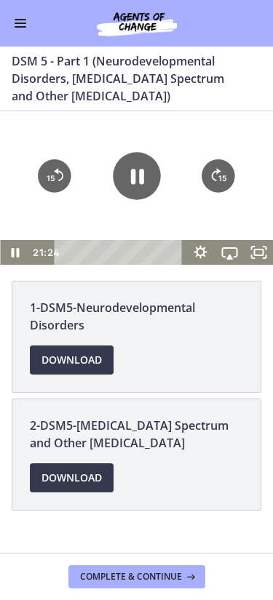
click at [145, 186] on icon "Pause" at bounding box center [137, 176] width 48 height 48
click at [149, 174] on icon "Play Video" at bounding box center [137, 176] width 48 height 48
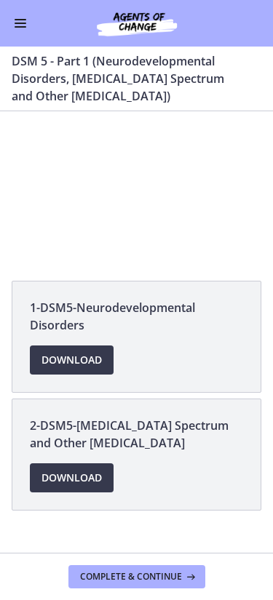
click at [116, 158] on div at bounding box center [136, 187] width 273 height 153
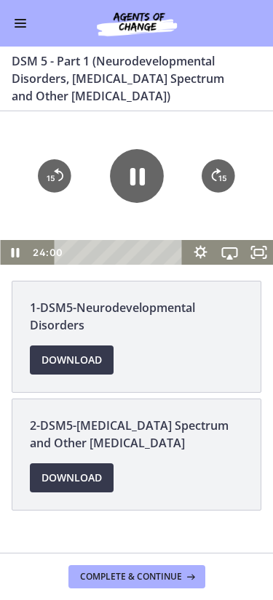
click at [136, 174] on icon "Pause" at bounding box center [137, 176] width 54 height 54
click at [135, 183] on icon "Play Video" at bounding box center [137, 176] width 48 height 48
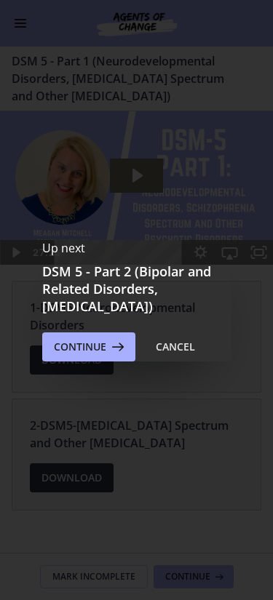
click at [119, 349] on icon at bounding box center [116, 346] width 20 height 17
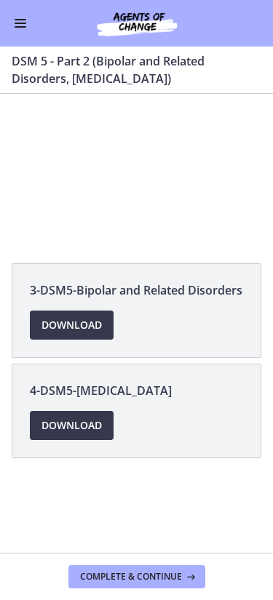
scroll to position [54, 0]
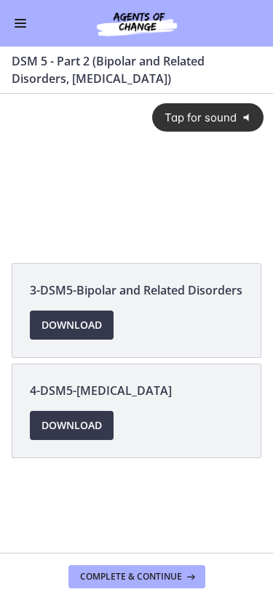
click at [148, 197] on div "Tap for sound @keyframes VOLUME_SMALL_WAVE_FLASH { 0% { opacity: 0; } 33% { opa…" at bounding box center [136, 158] width 273 height 129
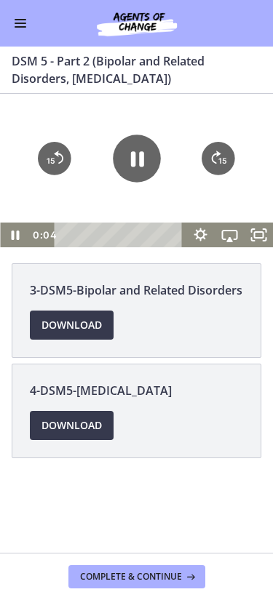
click at [151, 167] on icon "Pause" at bounding box center [137, 159] width 48 height 48
click at [92, 334] on span "Download Opens in a new window" at bounding box center [71, 324] width 60 height 17
click at [87, 434] on span "Download Opens in a new window" at bounding box center [71, 425] width 60 height 17
click at [137, 164] on icon "Play Video" at bounding box center [137, 159] width 48 height 48
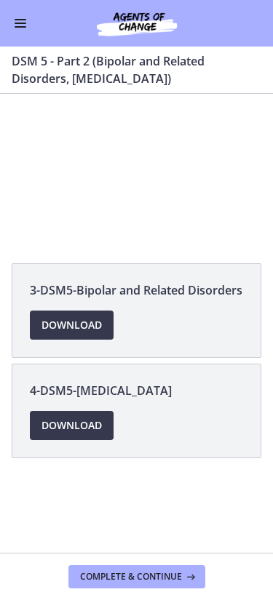
click at [211, 236] on icon "Show settings menu" at bounding box center [200, 235] width 29 height 25
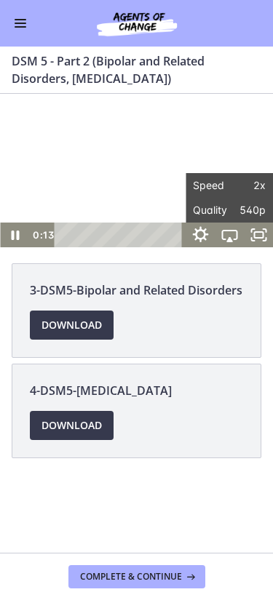
click at [204, 236] on icon "Hide settings menu" at bounding box center [200, 234] width 16 height 16
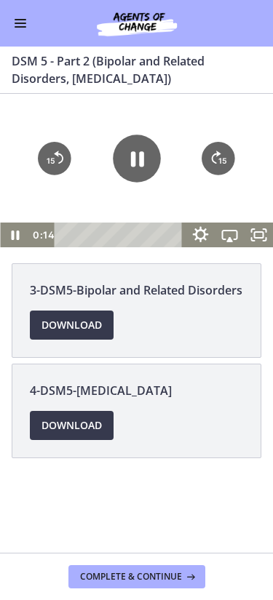
click at [199, 241] on icon "Show settings menu" at bounding box center [200, 234] width 16 height 16
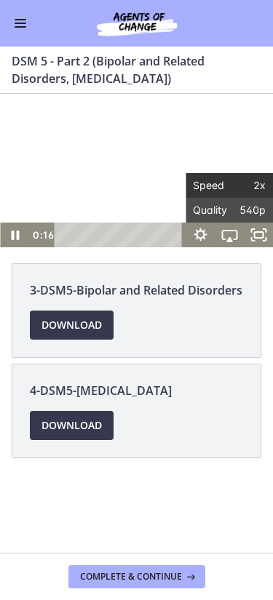
click at [262, 186] on span "2x" at bounding box center [247, 185] width 36 height 25
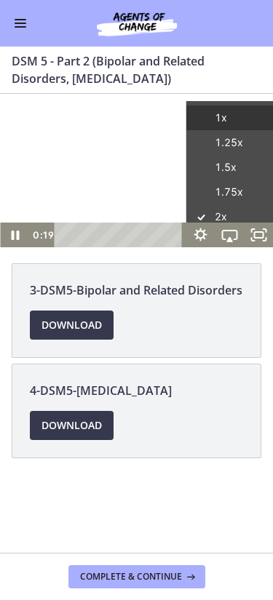
scroll to position [81, 0]
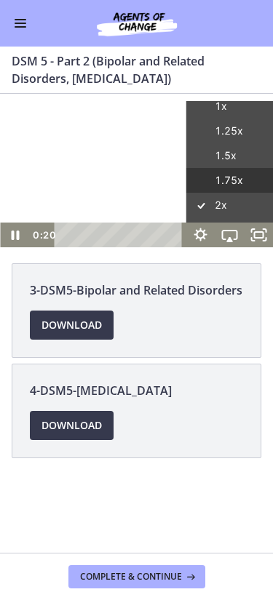
click at [240, 179] on label "1.75x" at bounding box center [229, 180] width 87 height 25
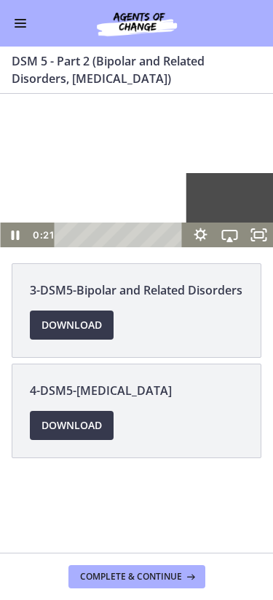
scroll to position [0, 0]
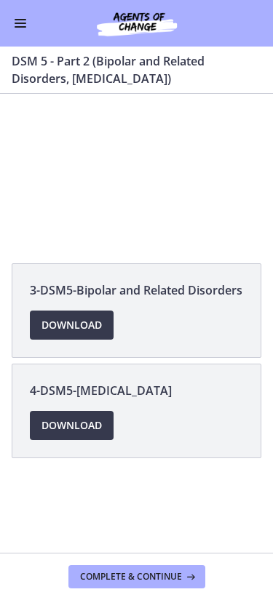
click at [175, 129] on div at bounding box center [136, 170] width 273 height 153
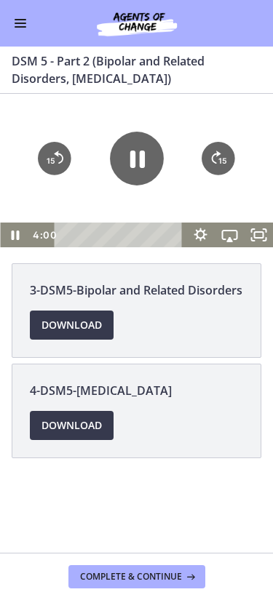
click at [152, 151] on icon "Pause" at bounding box center [137, 159] width 54 height 54
click at [137, 153] on icon "Play Video" at bounding box center [137, 159] width 48 height 48
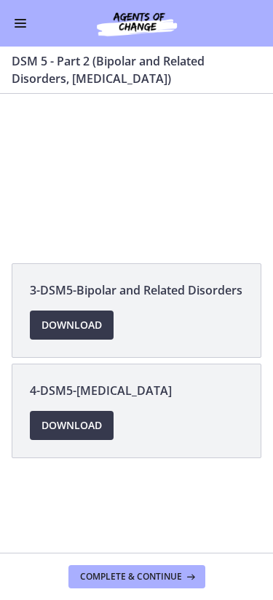
click at [220, 191] on div at bounding box center [136, 170] width 273 height 153
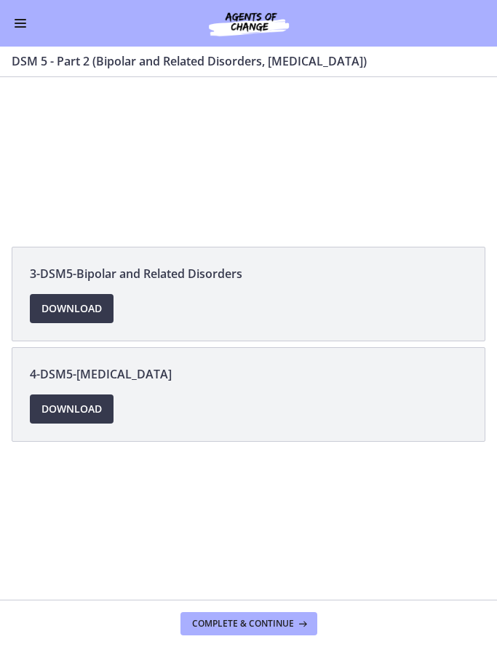
click at [290, 155] on div at bounding box center [248, 153] width 497 height 279
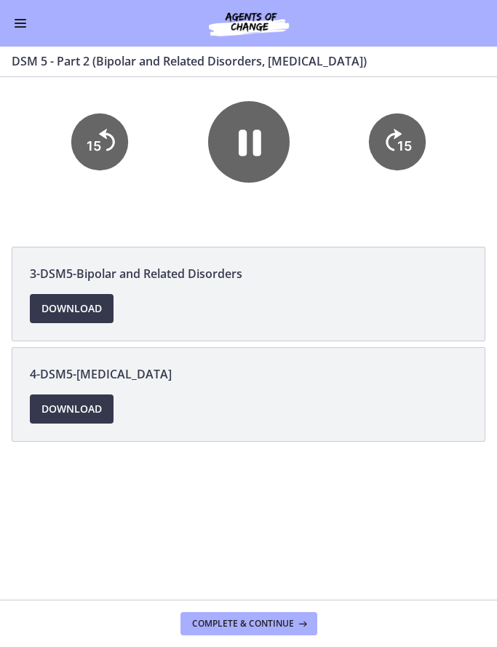
click at [254, 146] on icon "Pause" at bounding box center [250, 142] width 23 height 26
click at [112, 297] on link "Download Opens in a new window" at bounding box center [72, 308] width 84 height 29
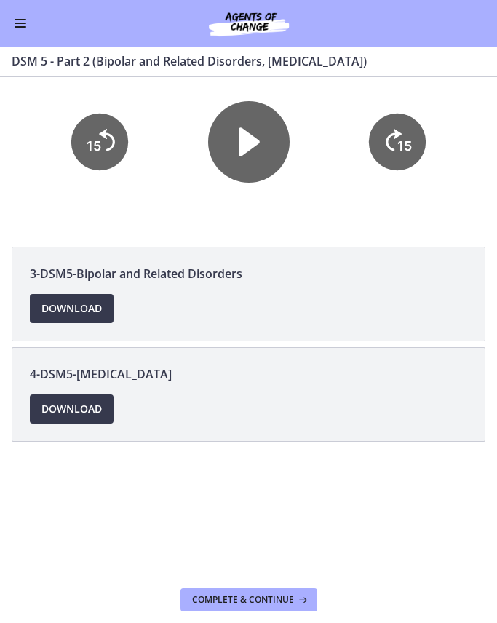
click at [248, 140] on icon "Play Video" at bounding box center [249, 141] width 21 height 28
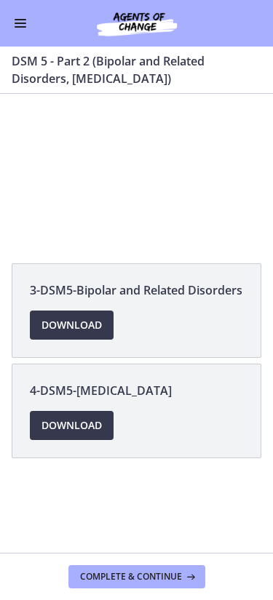
click at [132, 160] on div at bounding box center [136, 170] width 273 height 153
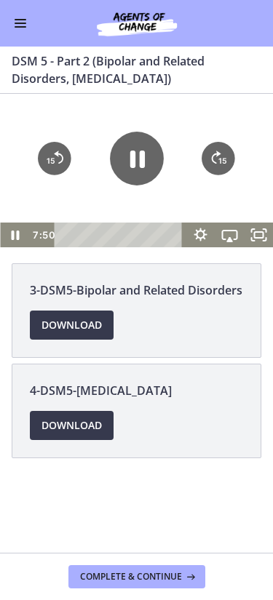
click at [136, 163] on icon "Pause" at bounding box center [137, 159] width 54 height 54
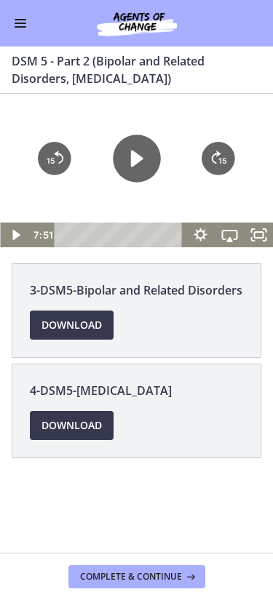
click at [153, 148] on icon "Play Video" at bounding box center [137, 159] width 48 height 48
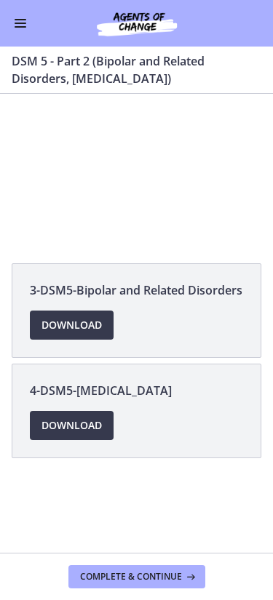
click at [185, 151] on div at bounding box center [136, 170] width 273 height 153
click at [127, 149] on div at bounding box center [136, 170] width 273 height 153
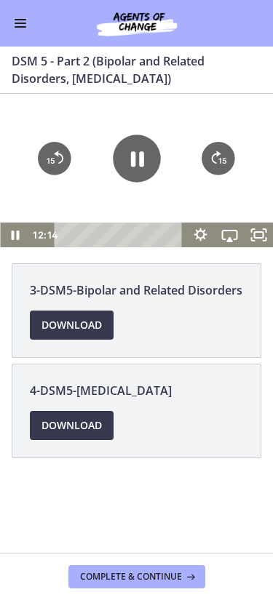
click at [129, 170] on icon "Pause" at bounding box center [137, 159] width 48 height 48
click at [128, 180] on icon "Play Video" at bounding box center [137, 159] width 48 height 48
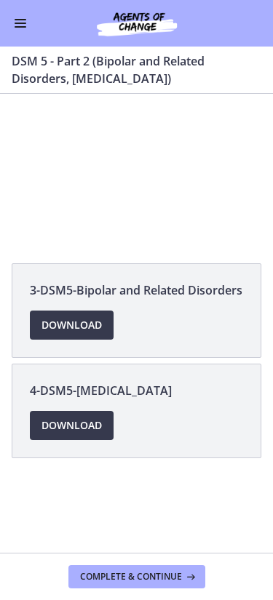
scroll to position [266, 0]
click at [130, 165] on div at bounding box center [136, 170] width 273 height 153
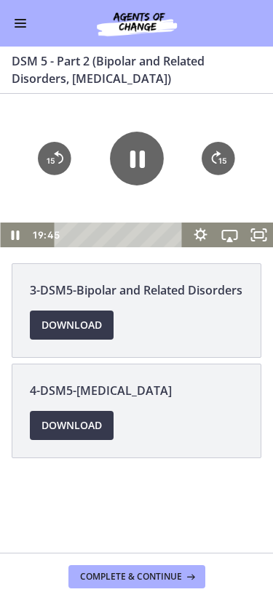
click at [142, 156] on icon "Pause" at bounding box center [136, 158] width 15 height 17
click at [161, 151] on icon "Play Video" at bounding box center [137, 159] width 48 height 48
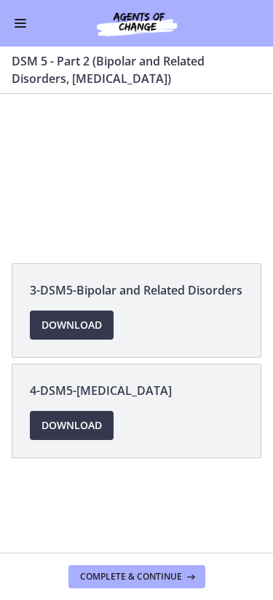
click at [199, 141] on div at bounding box center [136, 170] width 273 height 153
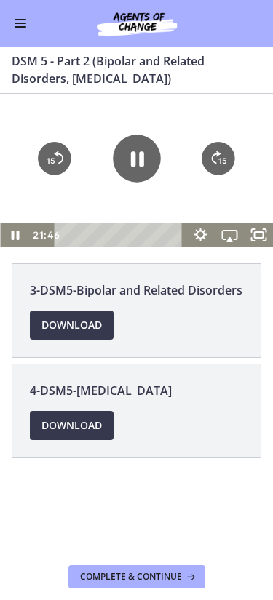
click at [143, 169] on icon "Pause" at bounding box center [137, 159] width 48 height 48
click at [145, 162] on icon "Play Video" at bounding box center [137, 159] width 48 height 48
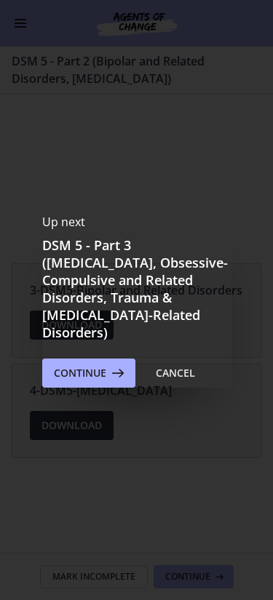
click at [175, 370] on div "Cancel" at bounding box center [175, 372] width 39 height 17
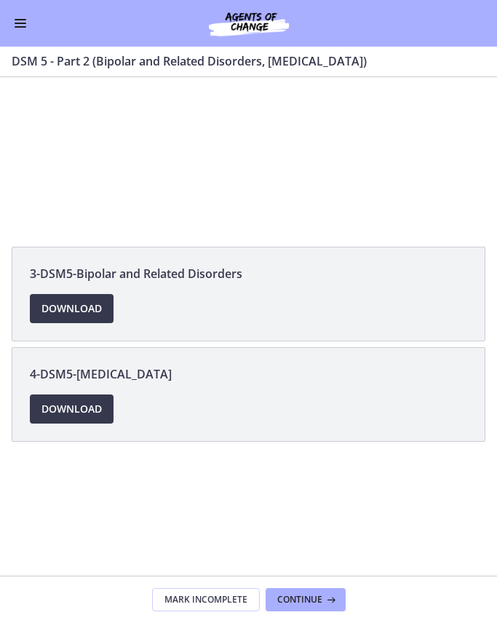
click at [25, 31] on button "Enable menu" at bounding box center [20, 23] width 17 height 17
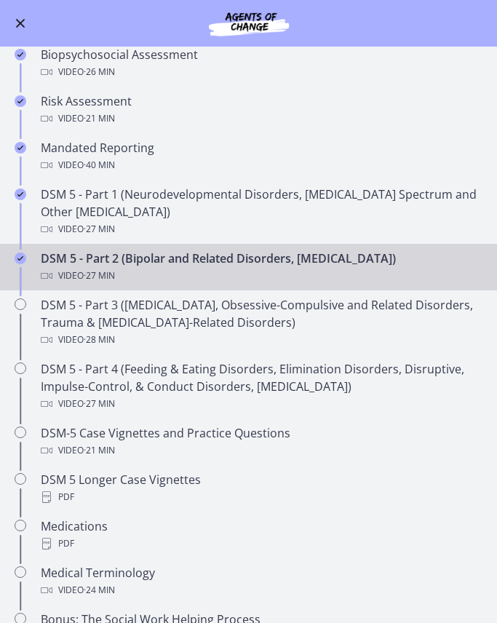
scroll to position [352, 0]
click at [272, 335] on div "Video · 28 min" at bounding box center [263, 339] width 444 height 17
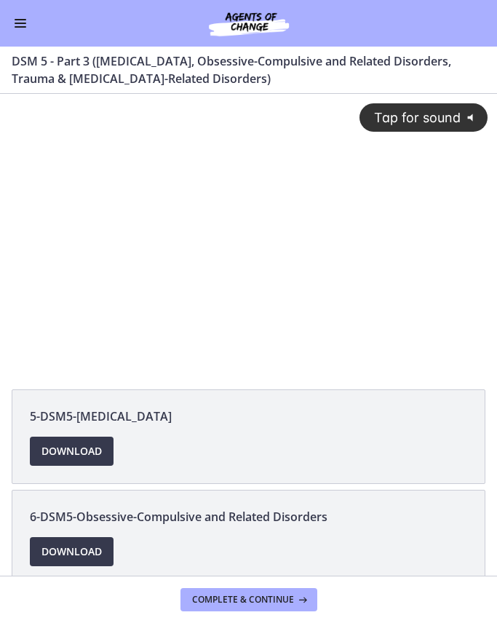
click at [272, 199] on div "Tap for sound @keyframes VOLUME_SMALL_WAVE_FLASH { 0% { opacity: 0; } 33% { opa…" at bounding box center [248, 221] width 497 height 255
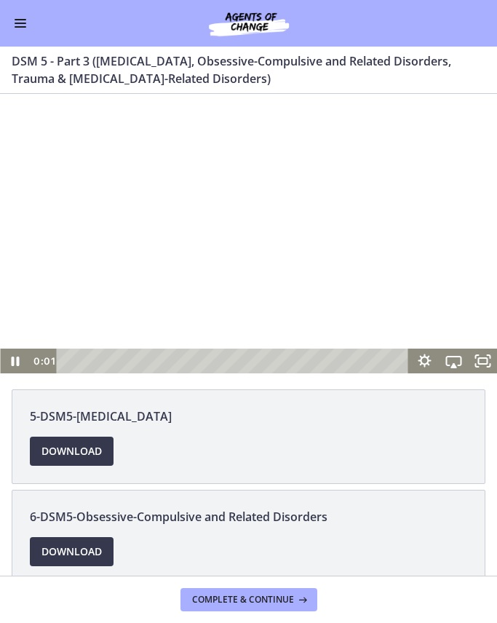
click at [272, 213] on div at bounding box center [248, 233] width 497 height 279
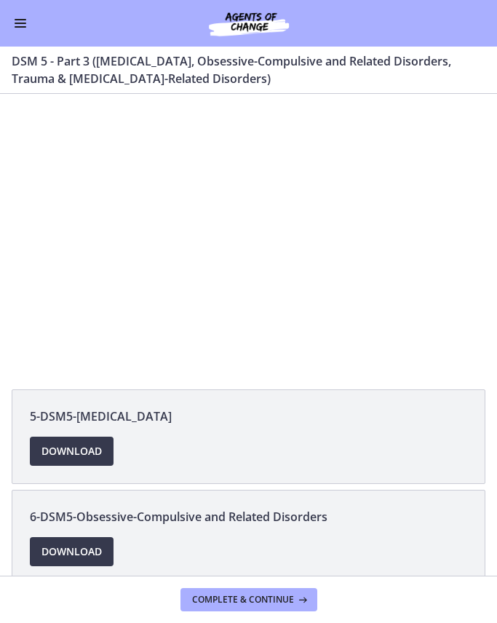
click at [272, 207] on div at bounding box center [248, 233] width 497 height 279
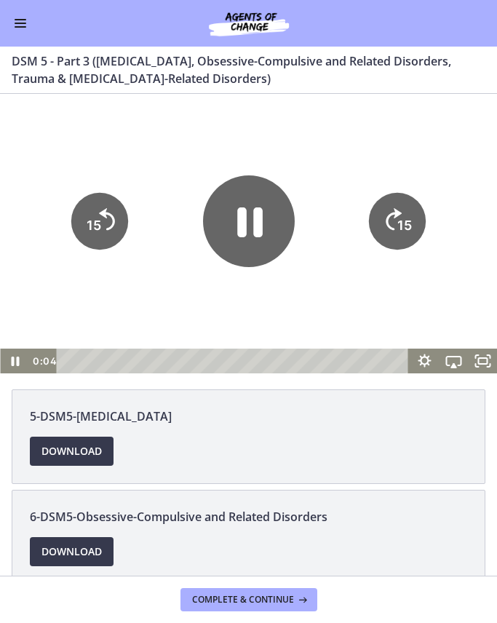
click at [260, 215] on icon "Pause" at bounding box center [249, 222] width 25 height 30
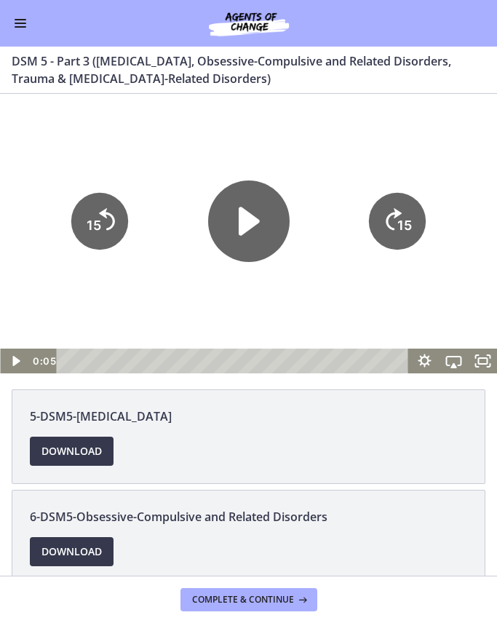
click at [95, 453] on span "Download Opens in a new window" at bounding box center [71, 450] width 60 height 17
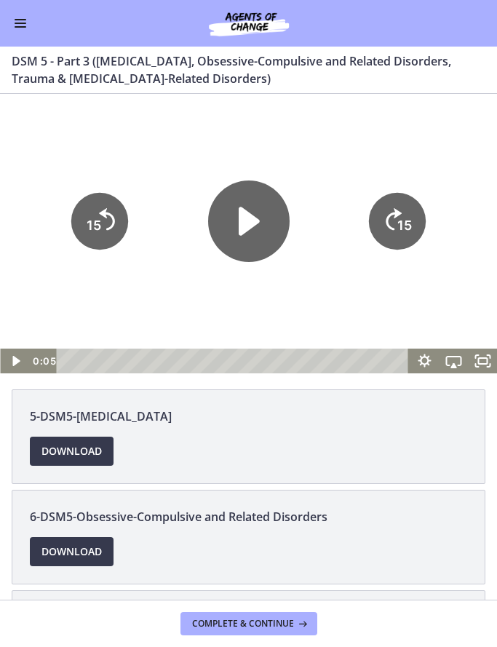
click at [79, 543] on span "Download Opens in a new window" at bounding box center [71, 551] width 60 height 17
click at [258, 226] on icon "Play Video" at bounding box center [248, 220] width 81 height 81
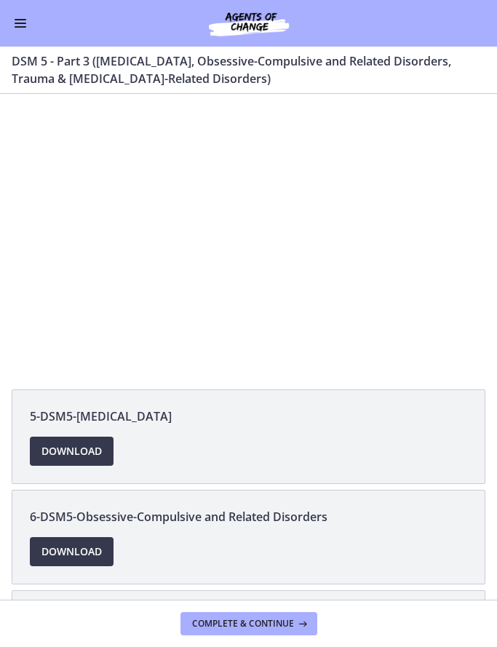
click at [272, 196] on div at bounding box center [248, 233] width 497 height 279
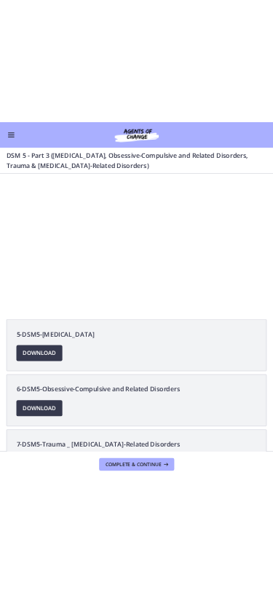
scroll to position [30, 0]
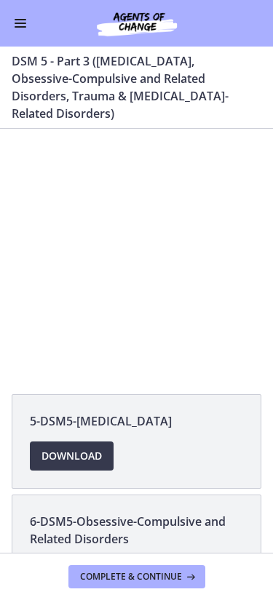
click at [177, 212] on div at bounding box center [136, 238] width 273 height 153
click at [144, 228] on div at bounding box center [136, 238] width 273 height 153
click at [102, 191] on div at bounding box center [136, 238] width 273 height 153
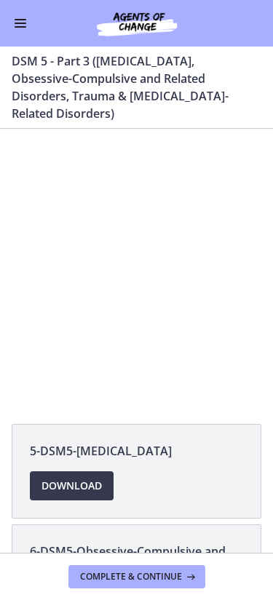
scroll to position [-1, 0]
click at [134, 268] on div at bounding box center [136, 268] width 273 height 153
click at [95, 289] on div at bounding box center [136, 268] width 273 height 153
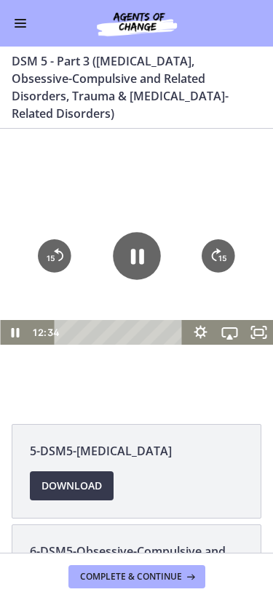
click at [144, 250] on icon "Pause" at bounding box center [137, 256] width 48 height 48
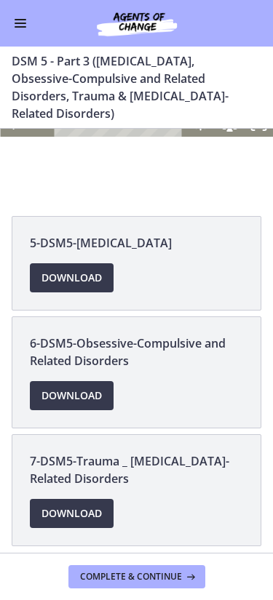
scroll to position [207, 0]
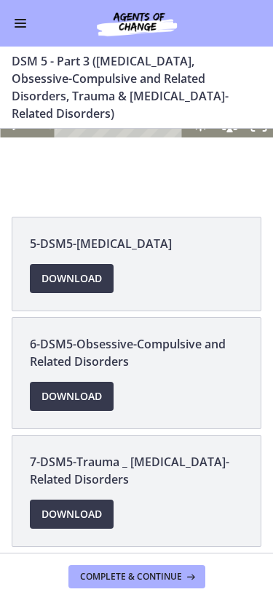
click at [94, 506] on span "Download Opens in a new window" at bounding box center [71, 514] width 60 height 17
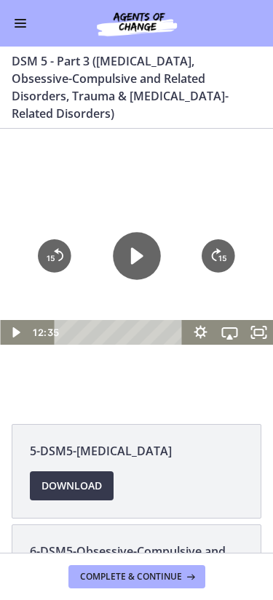
scroll to position [0, 0]
click at [156, 238] on icon "Play Video" at bounding box center [137, 256] width 48 height 48
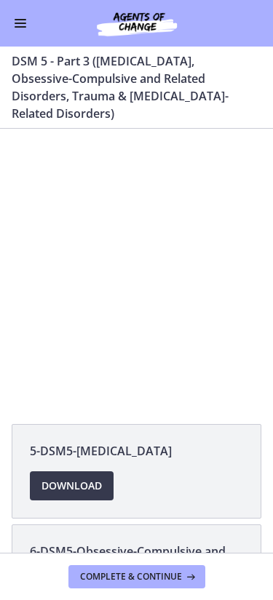
click at [129, 255] on div at bounding box center [136, 268] width 273 height 153
click at [146, 578] on span "Complete & continue" at bounding box center [131, 577] width 102 height 12
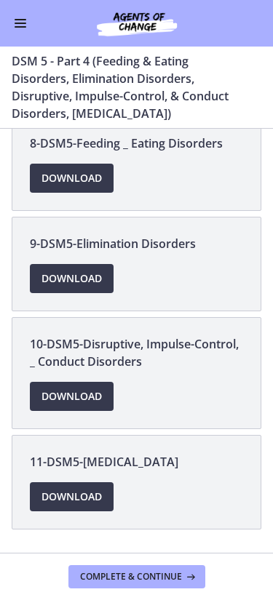
scroll to position [182, 0]
click at [12, 16] on button "Enable menu" at bounding box center [20, 23] width 17 height 17
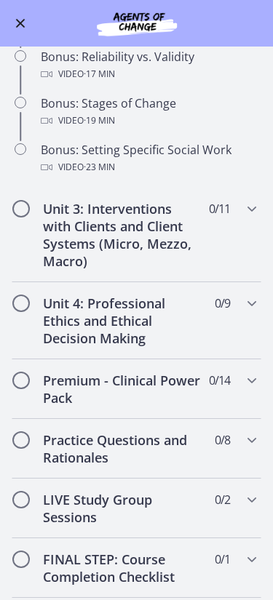
scroll to position [1254, 0]
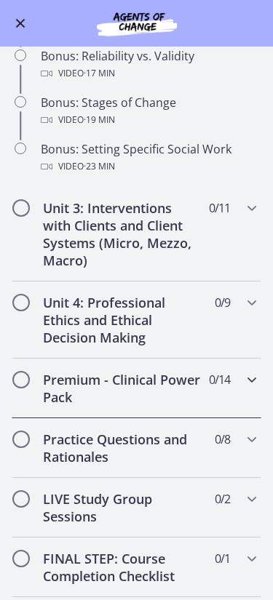
click at [62, 394] on h2 "Premium - Clinical Power Pack" at bounding box center [122, 388] width 159 height 35
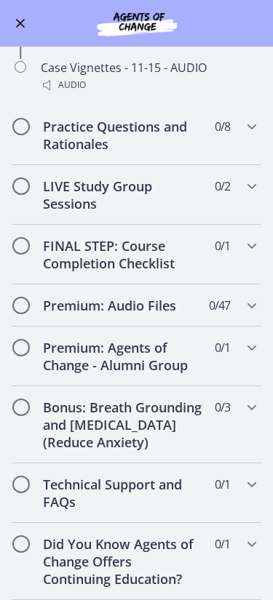
scroll to position [1387, 0]
click at [47, 501] on h2 "Technical Support and FAQs" at bounding box center [122, 493] width 159 height 35
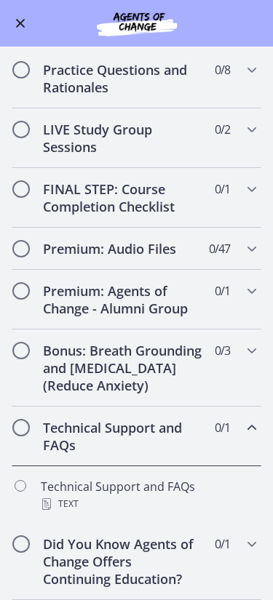
scroll to position [711, 0]
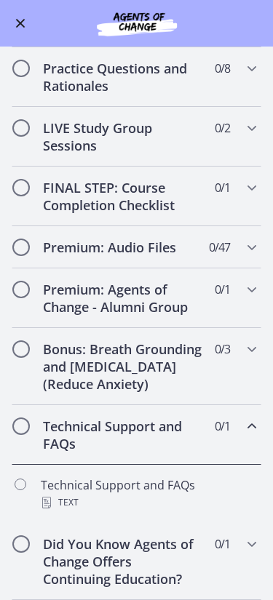
click at [88, 506] on div "Text" at bounding box center [151, 502] width 220 height 17
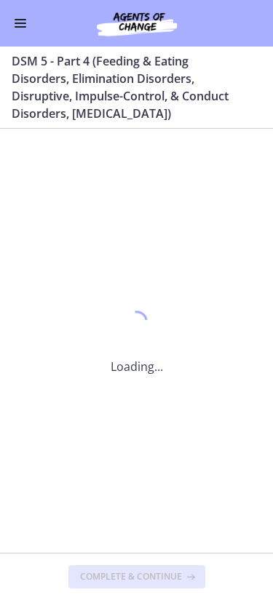
scroll to position [0, 0]
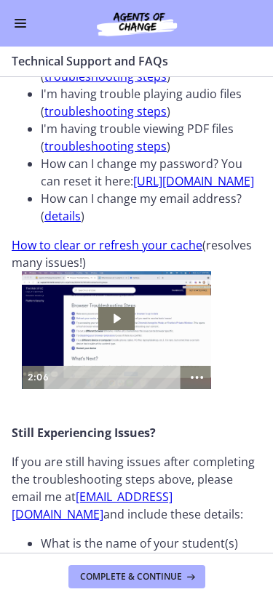
scroll to position [230, 0]
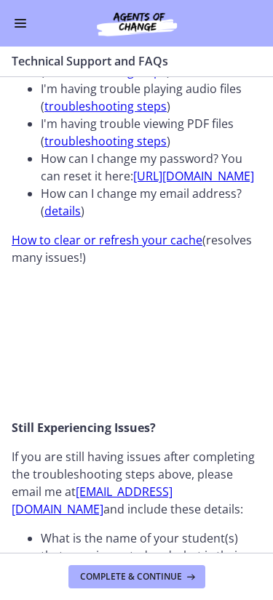
click at [58, 330] on div at bounding box center [116, 325] width 188 height 118
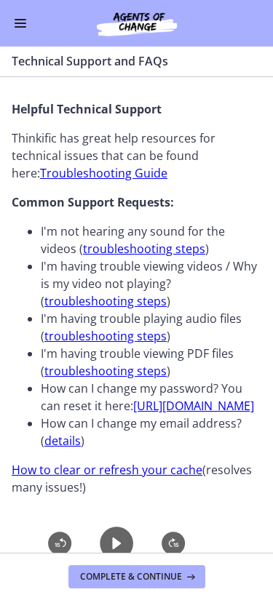
scroll to position [0, 0]
click at [20, 28] on button "Enable menu" at bounding box center [20, 23] width 17 height 17
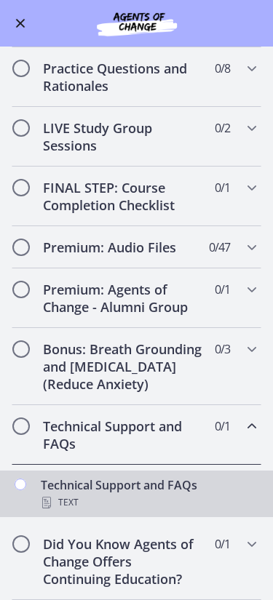
click at [21, 480] on icon "Chapters" at bounding box center [21, 485] width 12 height 12
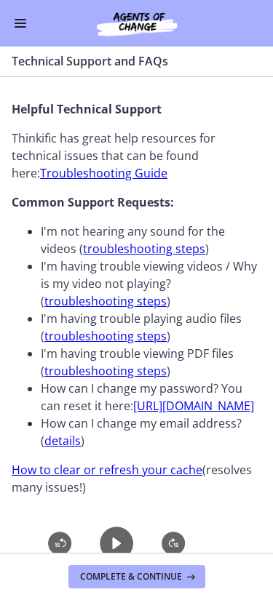
click at [109, 575] on span "Complete & continue" at bounding box center [131, 577] width 102 height 12
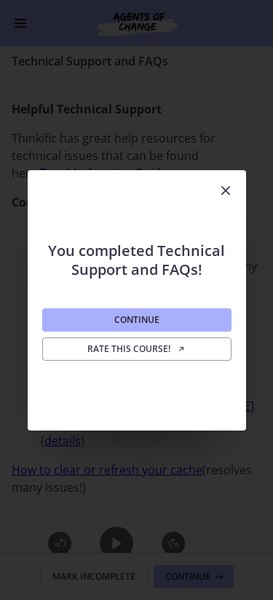
click at [66, 328] on button "Continue" at bounding box center [136, 319] width 189 height 23
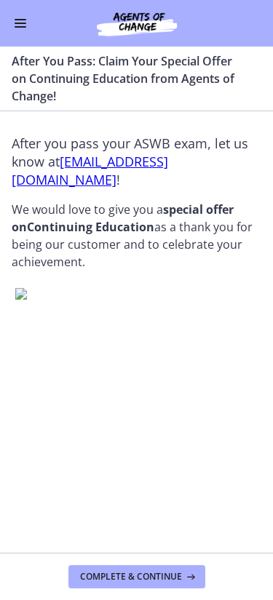
click at [98, 578] on span "Complete & continue" at bounding box center [131, 577] width 102 height 12
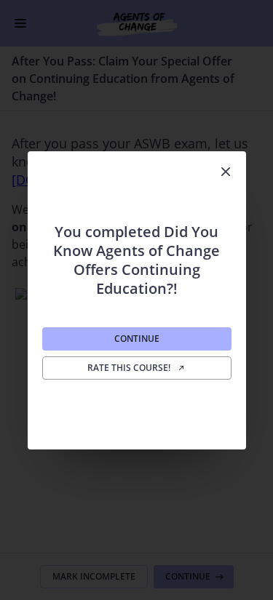
click at [67, 338] on button "Continue" at bounding box center [136, 338] width 189 height 23
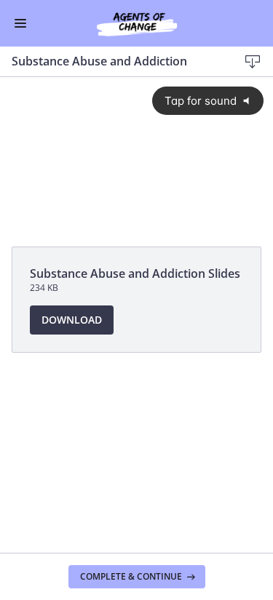
click at [95, 170] on div "Tap for sound @keyframes VOLUME_SMALL_WAVE_FLASH { 0% { opacity: 0; } 33% { opa…" at bounding box center [136, 141] width 273 height 129
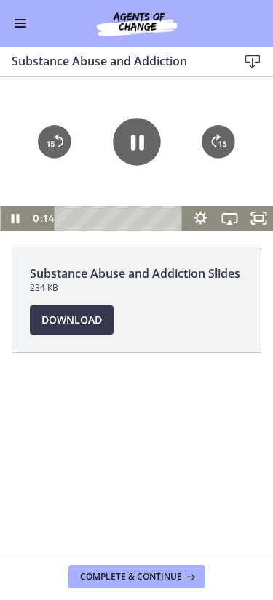
click at [135, 138] on icon "Pause" at bounding box center [137, 142] width 48 height 48
click at [20, 30] on button "Enable menu" at bounding box center [20, 23] width 17 height 17
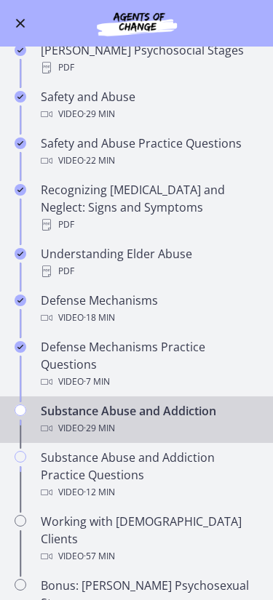
scroll to position [569, 0]
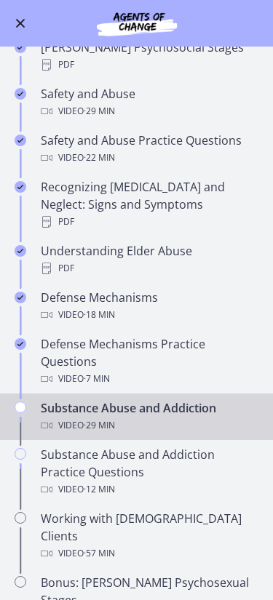
click at [62, 446] on div "Substance Abuse and Addiction Practice Questions Video · 12 min" at bounding box center [151, 472] width 220 height 52
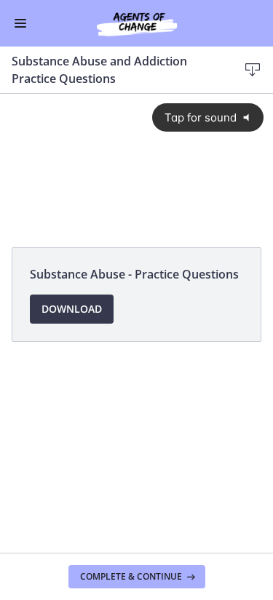
click at [120, 569] on button "Complete & continue" at bounding box center [136, 576] width 137 height 23
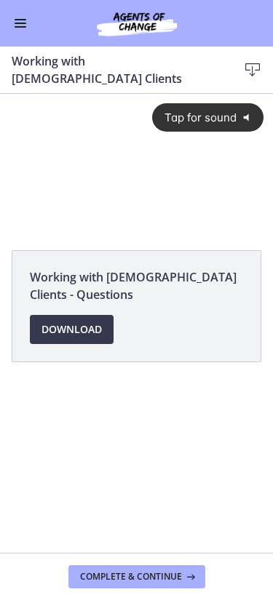
click at [103, 178] on div "Tap for sound @keyframes VOLUME_SMALL_WAVE_FLASH { 0% { opacity: 0; } 33% { opa…" at bounding box center [136, 152] width 273 height 116
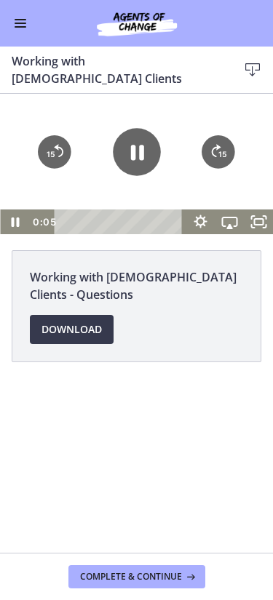
click at [20, 31] on button "Enable menu" at bounding box center [20, 23] width 17 height 17
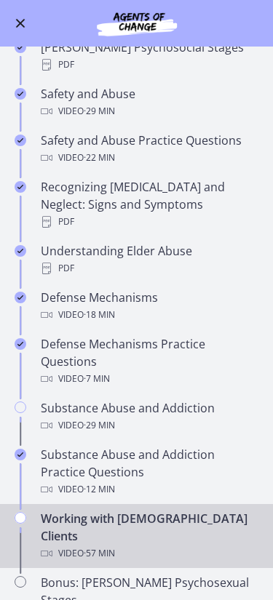
click at [20, 16] on button "Enable menu" at bounding box center [20, 23] width 17 height 17
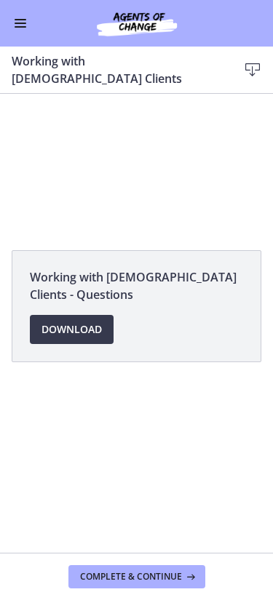
click at [60, 168] on div at bounding box center [136, 164] width 273 height 140
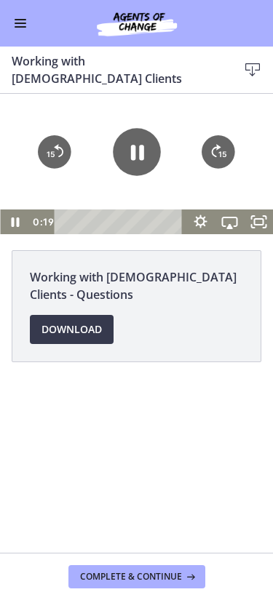
click at [137, 148] on icon "Pause" at bounding box center [137, 152] width 48 height 48
click at [63, 321] on span "Download Opens in a new window" at bounding box center [71, 329] width 60 height 17
click at [25, 31] on button "Enable menu" at bounding box center [20, 23] width 17 height 17
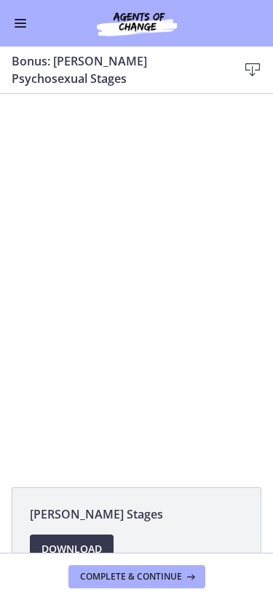
click at [82, 530] on div "[PERSON_NAME] Stages Download Opens in a new window" at bounding box center [136, 323] width 273 height 459
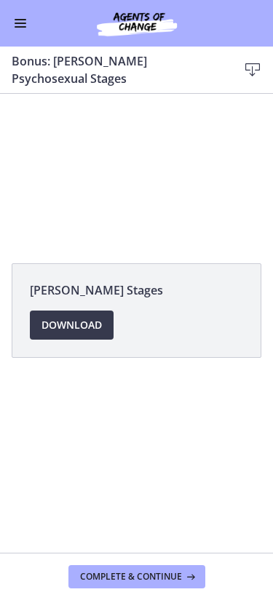
click at [98, 316] on span "Download Opens in a new window" at bounding box center [71, 324] width 60 height 17
click at [173, 584] on button "Complete & continue" at bounding box center [136, 576] width 137 height 23
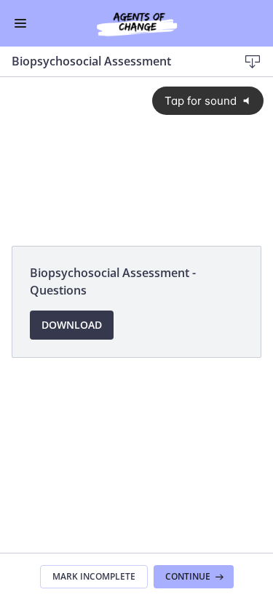
click at [29, 8] on div "Go to Dashboard" at bounding box center [136, 23] width 273 height 47
click at [32, 19] on div "Go to Dashboard" at bounding box center [136, 23] width 273 height 47
click at [28, 19] on button "Enable menu" at bounding box center [20, 23] width 17 height 17
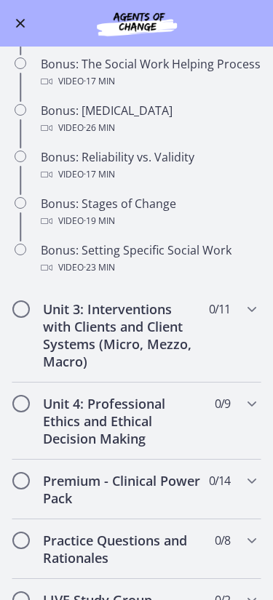
scroll to position [1160, 0]
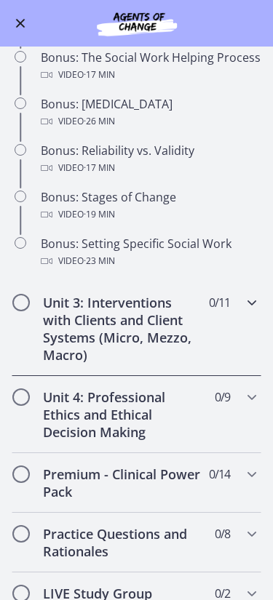
click at [121, 319] on h2 "Unit 3: Interventions with Clients and Client Systems (Micro, Mezzo, Macro)" at bounding box center [122, 329] width 159 height 70
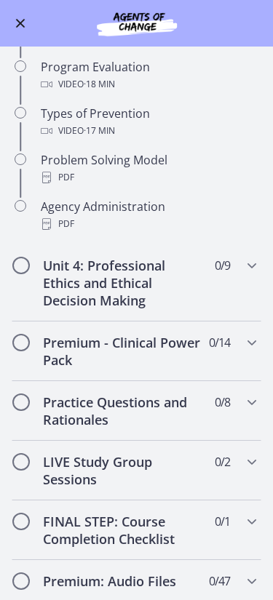
scroll to position [921, 0]
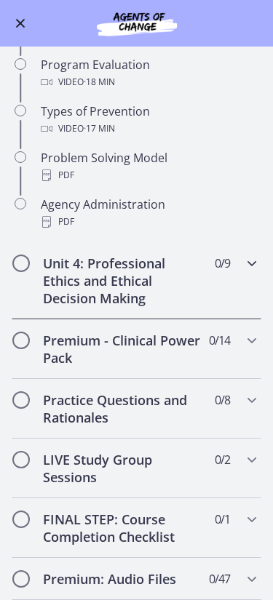
click at [166, 272] on h2 "Unit 4: Professional Ethics and Ethical Decision Making" at bounding box center [122, 281] width 159 height 52
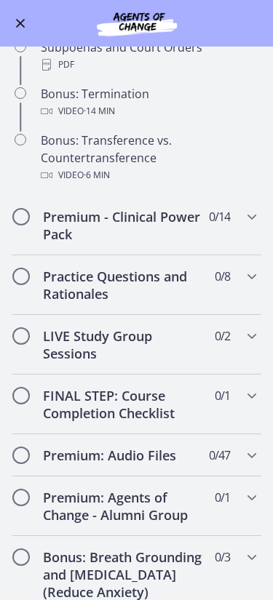
scroll to position [946, 0]
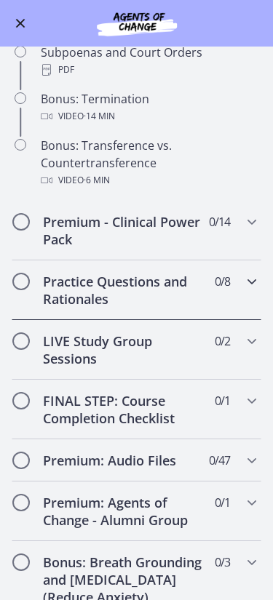
click at [188, 313] on div "Practice Questions and Rationales 0 / 8 Completed" at bounding box center [137, 290] width 250 height 60
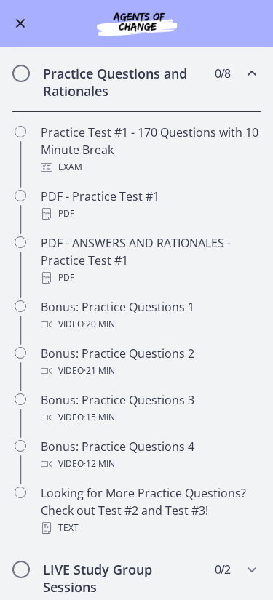
scroll to position [686, 0]
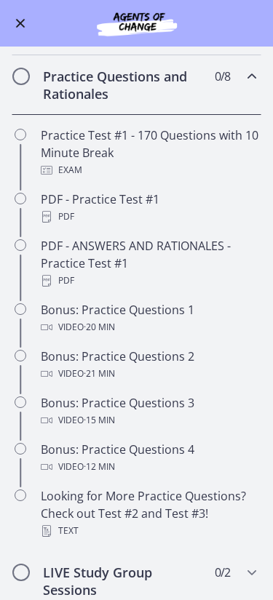
click at [148, 529] on div "Text" at bounding box center [151, 530] width 220 height 17
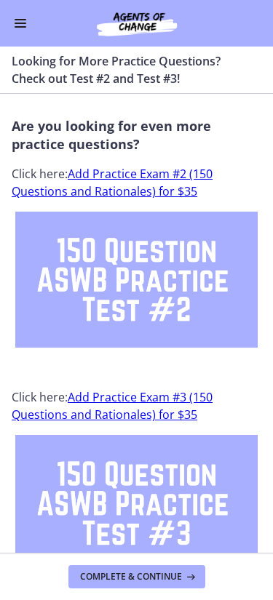
click at [31, 12] on div "Go to Dashboard" at bounding box center [136, 23] width 273 height 47
